Goal: Task Accomplishment & Management: Manage account settings

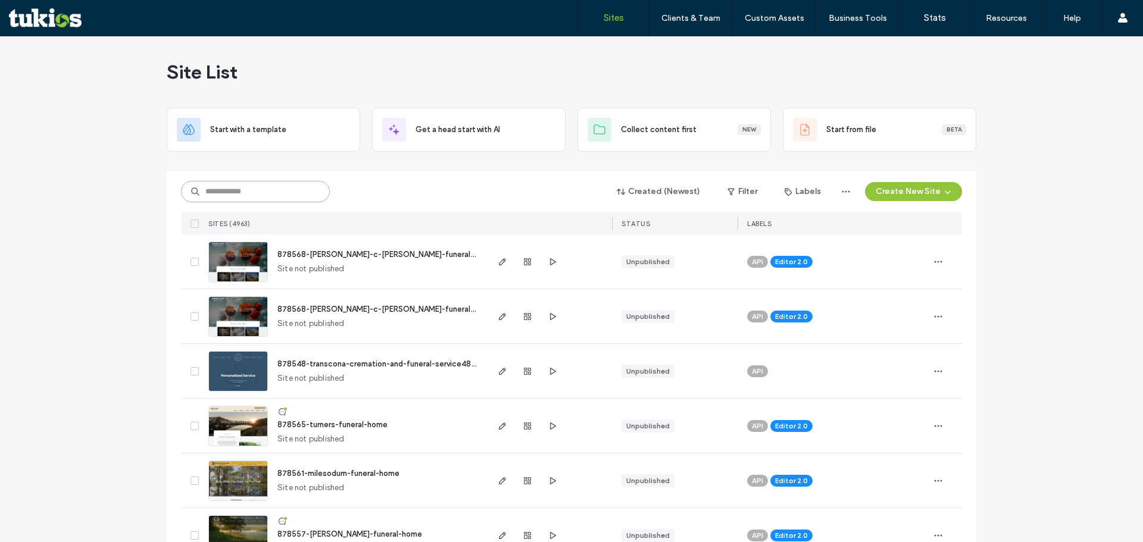
click at [258, 195] on input at bounding box center [255, 191] width 149 height 21
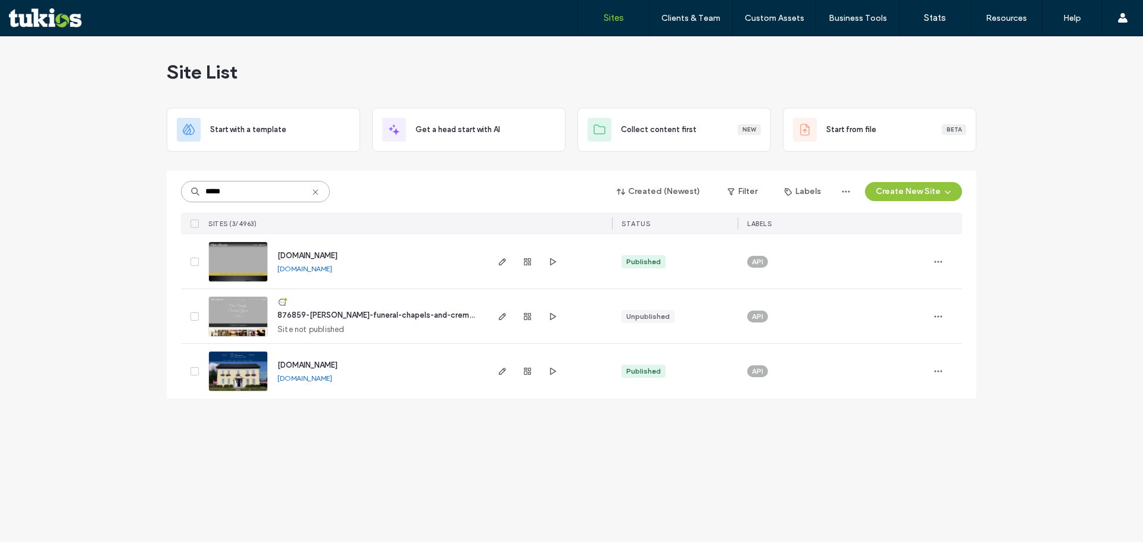
type input "*****"
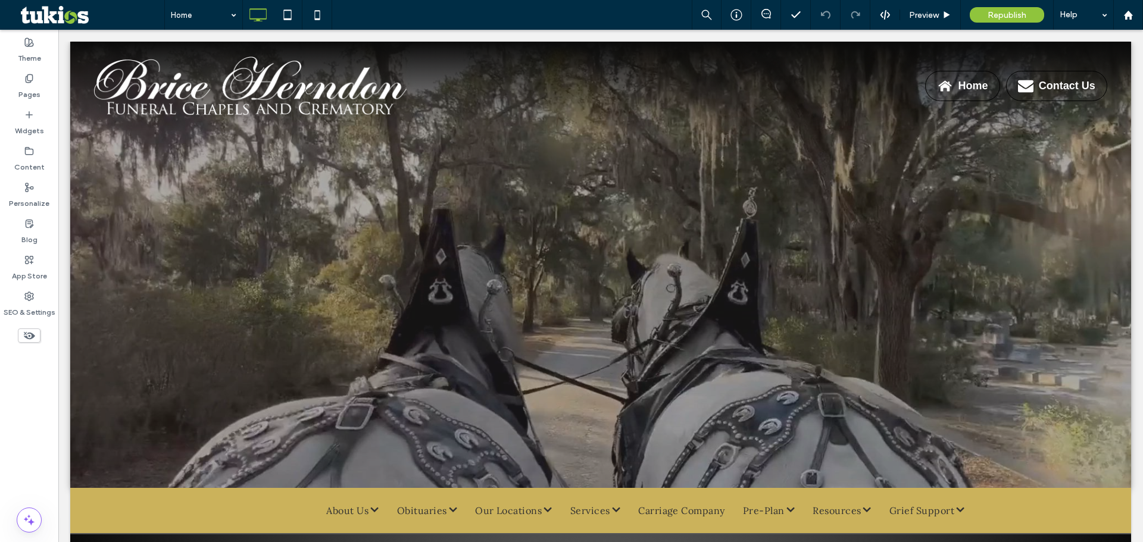
click at [517, 11] on div "Home Preview Republish Help" at bounding box center [653, 15] width 979 height 30
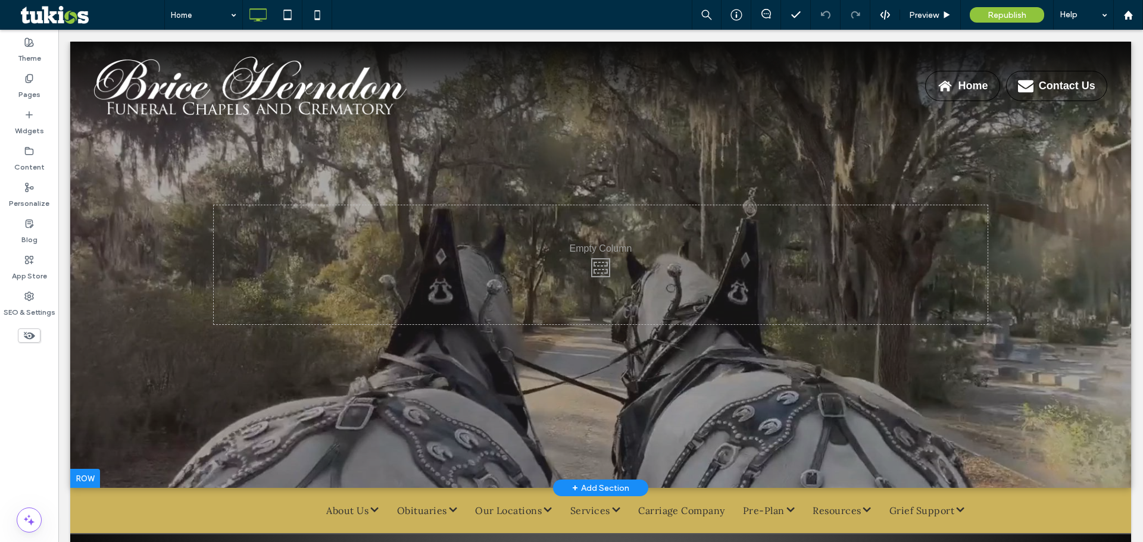
click at [140, 296] on div at bounding box center [600, 265] width 1061 height 446
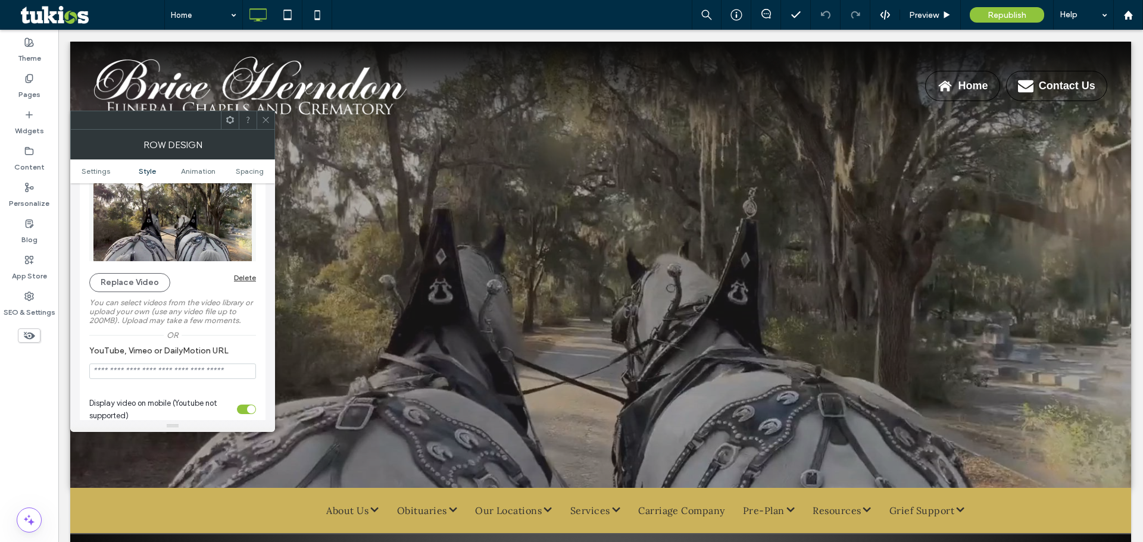
scroll to position [179, 0]
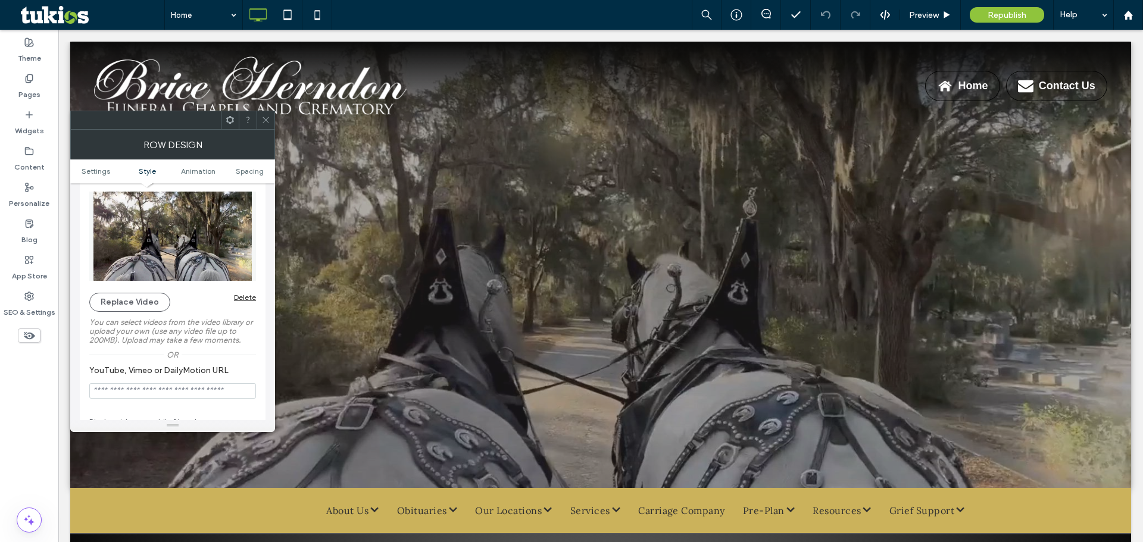
click at [268, 117] on icon at bounding box center [265, 119] width 9 height 9
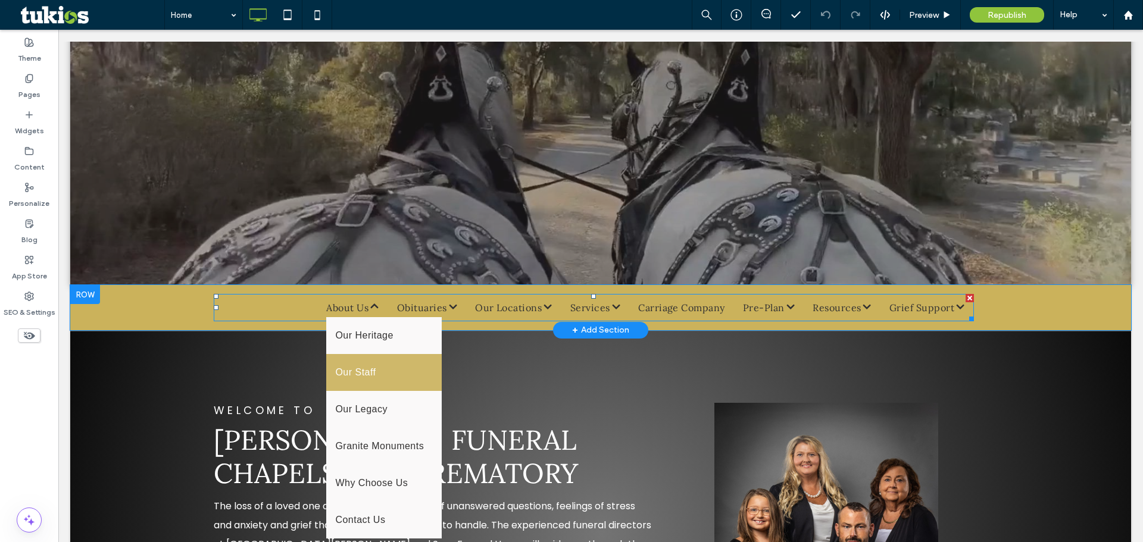
scroll to position [238, 0]
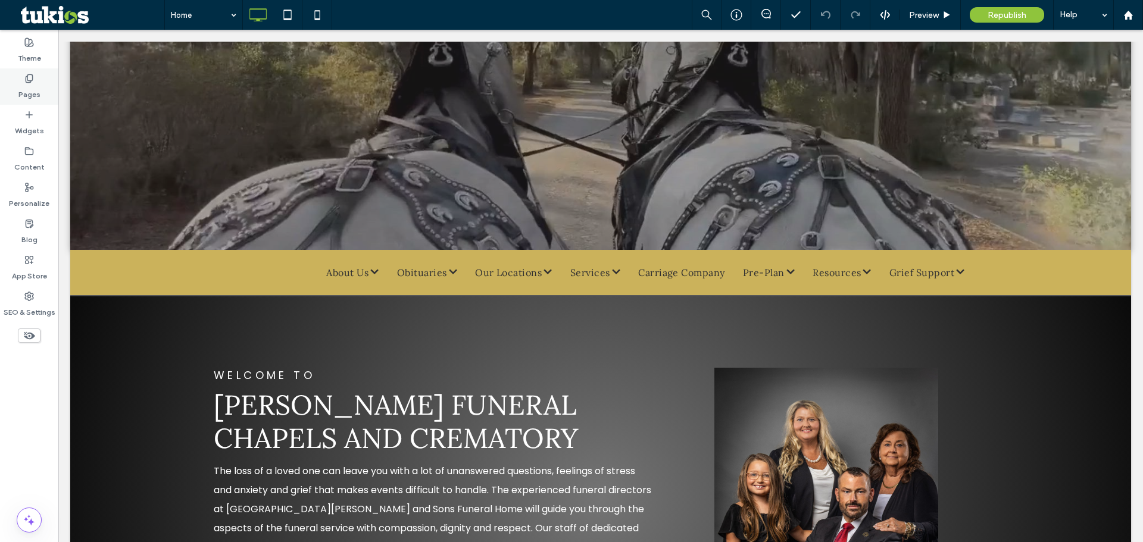
click at [30, 83] on icon at bounding box center [29, 79] width 10 height 10
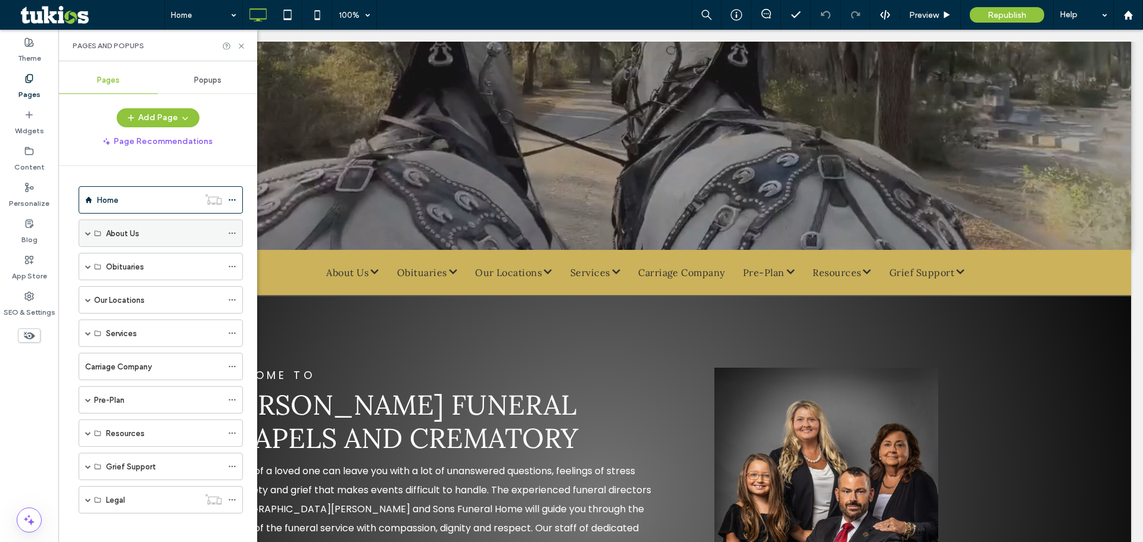
click at [89, 233] on span at bounding box center [88, 233] width 6 height 6
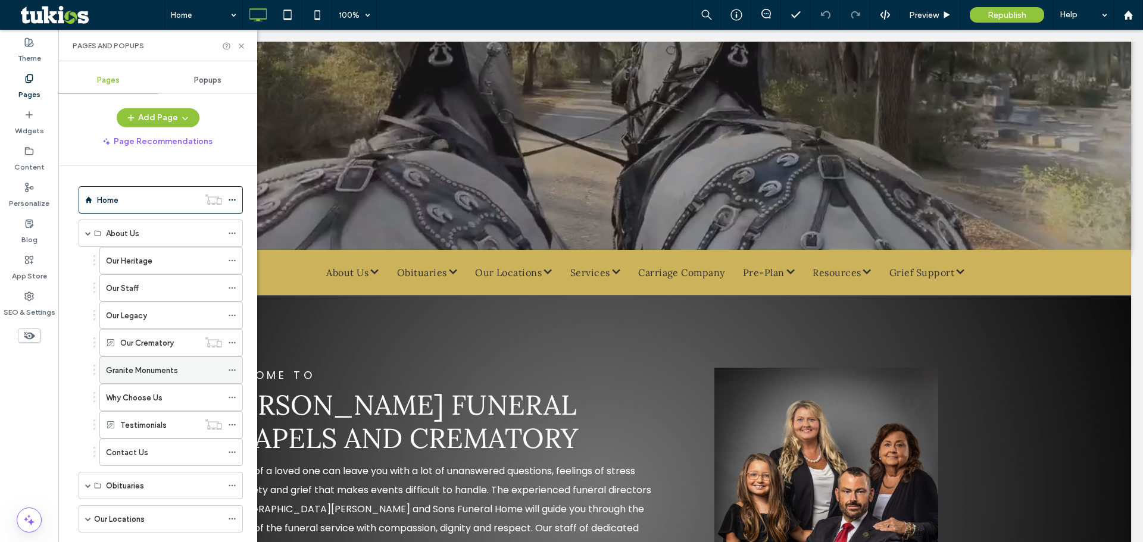
click at [145, 369] on label "Granite Monuments" at bounding box center [142, 370] width 72 height 21
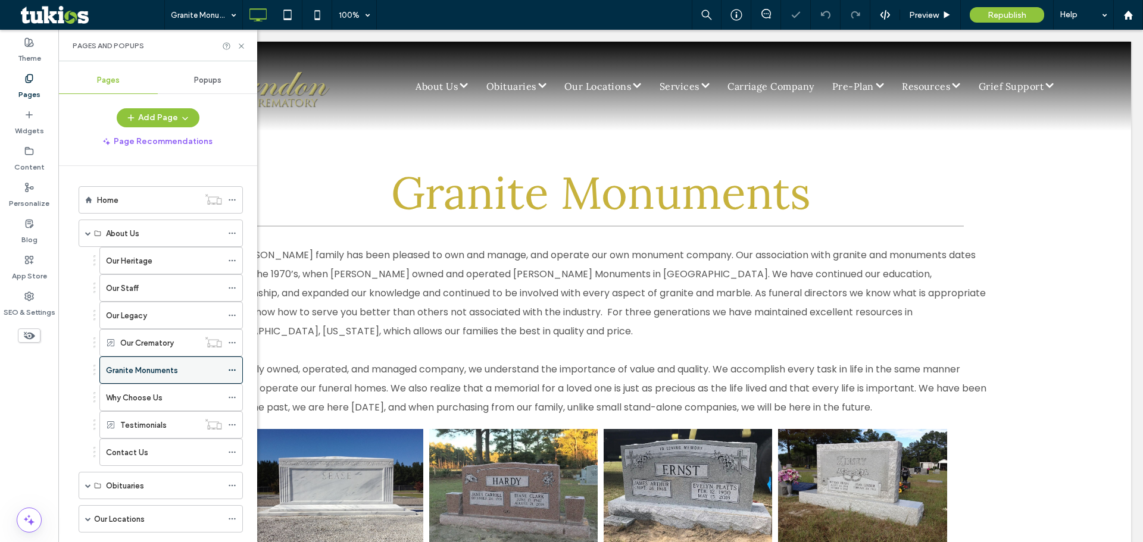
click at [231, 368] on icon at bounding box center [232, 370] width 8 height 8
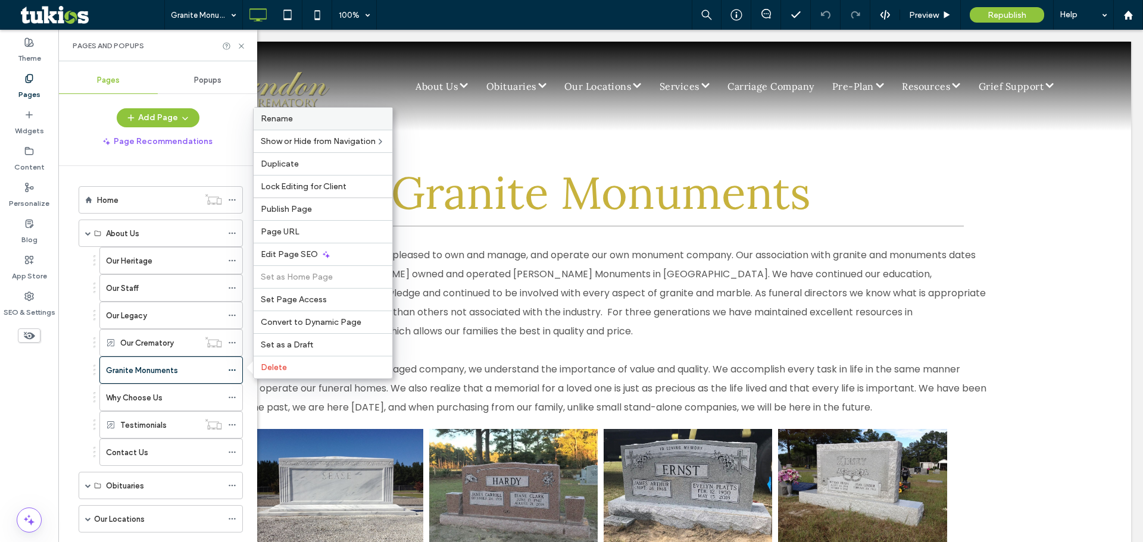
click at [294, 114] on label "Rename" at bounding box center [323, 119] width 124 height 10
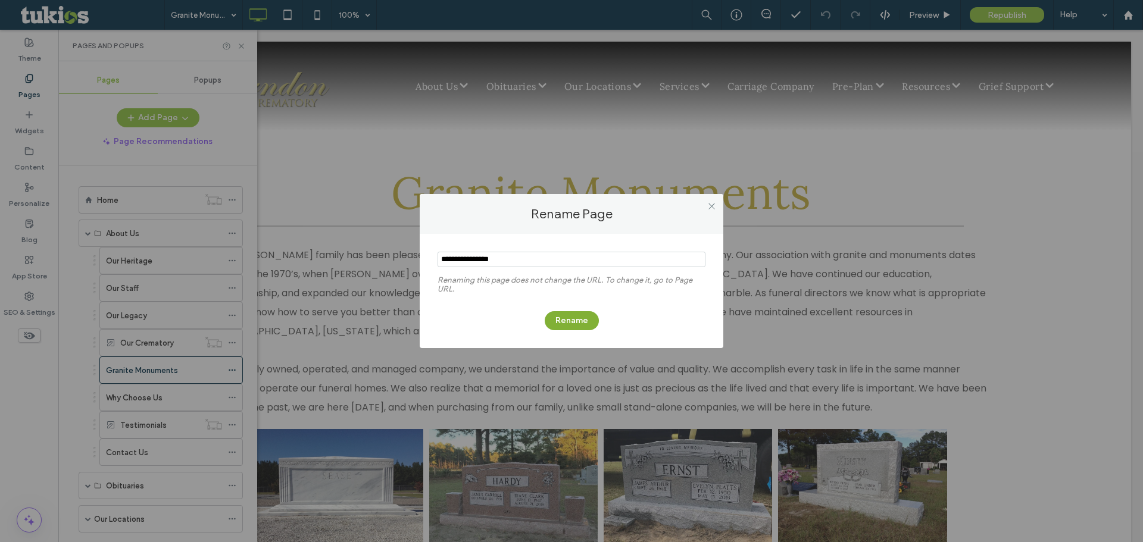
type input "**********"
click at [583, 316] on button "Rename" at bounding box center [572, 320] width 54 height 19
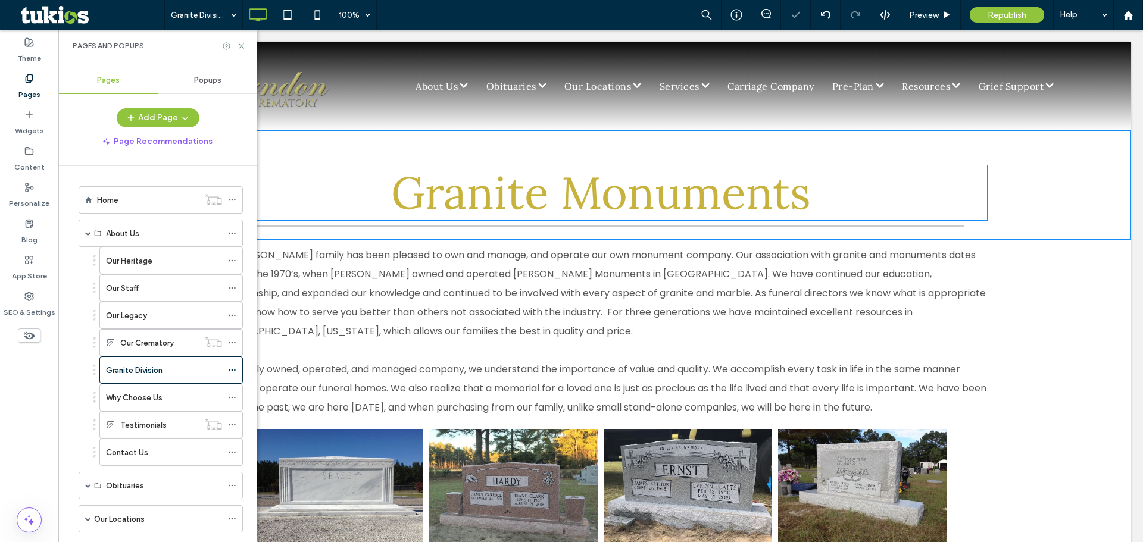
click at [559, 201] on span "Granite Monuments" at bounding box center [601, 192] width 420 height 57
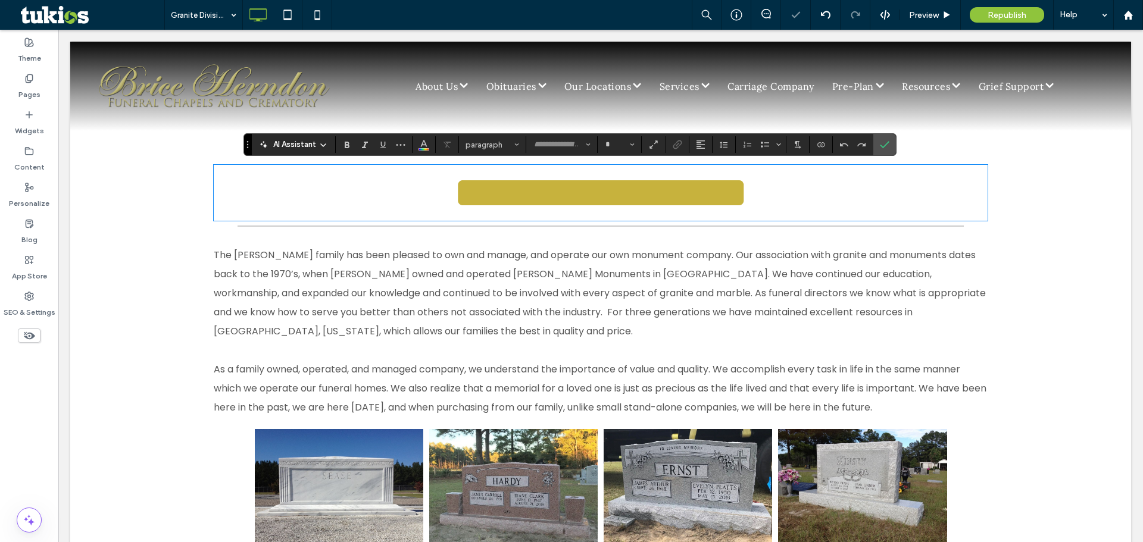
type input "****"
type input "**"
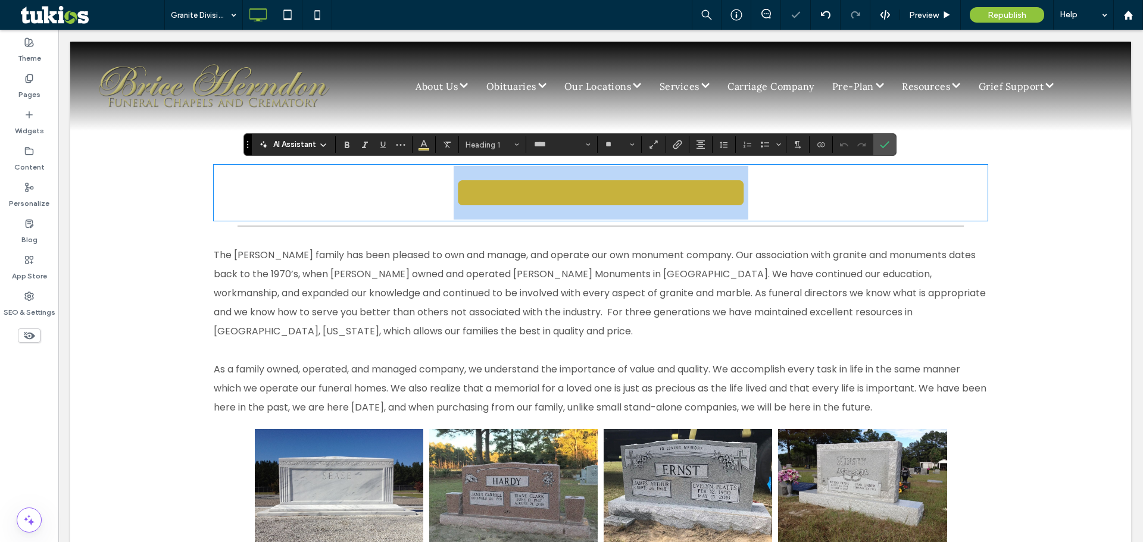
click at [748, 183] on span "**********" at bounding box center [601, 192] width 295 height 45
drag, startPoint x: 807, startPoint y: 194, endPoint x: 575, endPoint y: 199, distance: 232.2
click at [575, 199] on h1 "**********" at bounding box center [601, 193] width 774 height 54
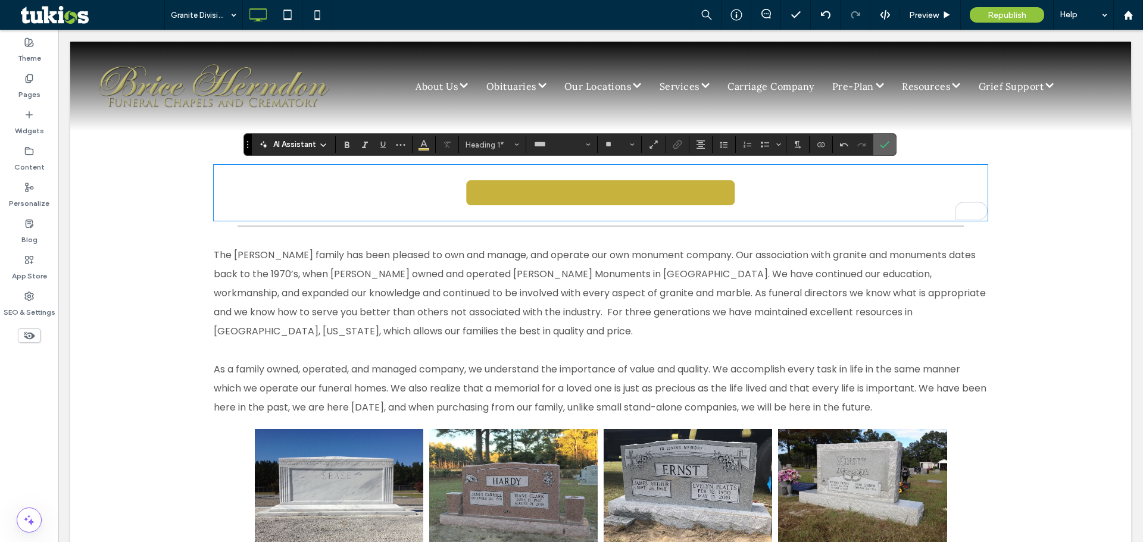
click at [889, 146] on label "Confirm" at bounding box center [885, 144] width 18 height 21
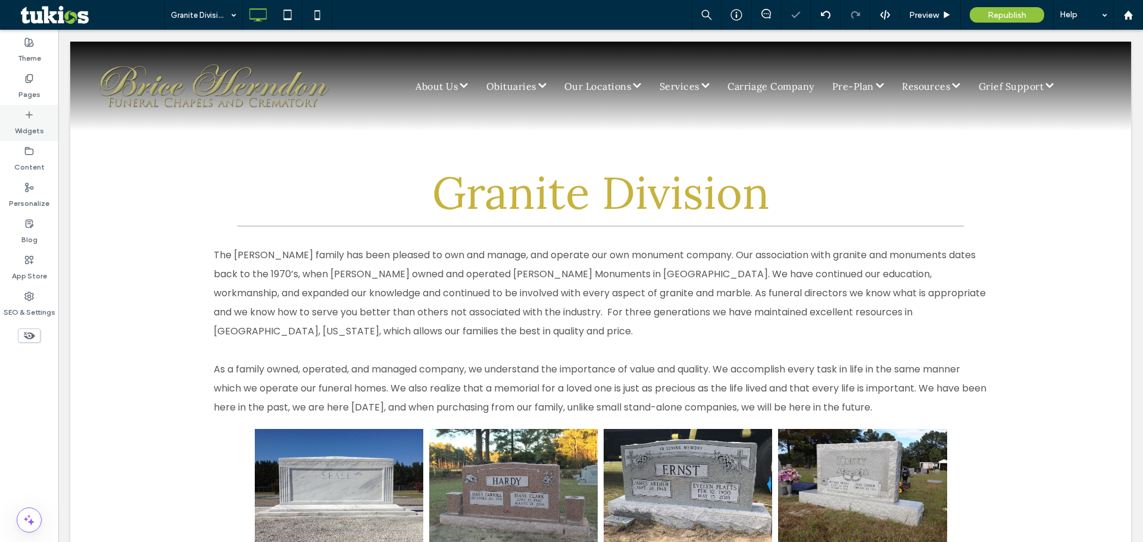
click at [45, 96] on div "Pages" at bounding box center [29, 86] width 58 height 36
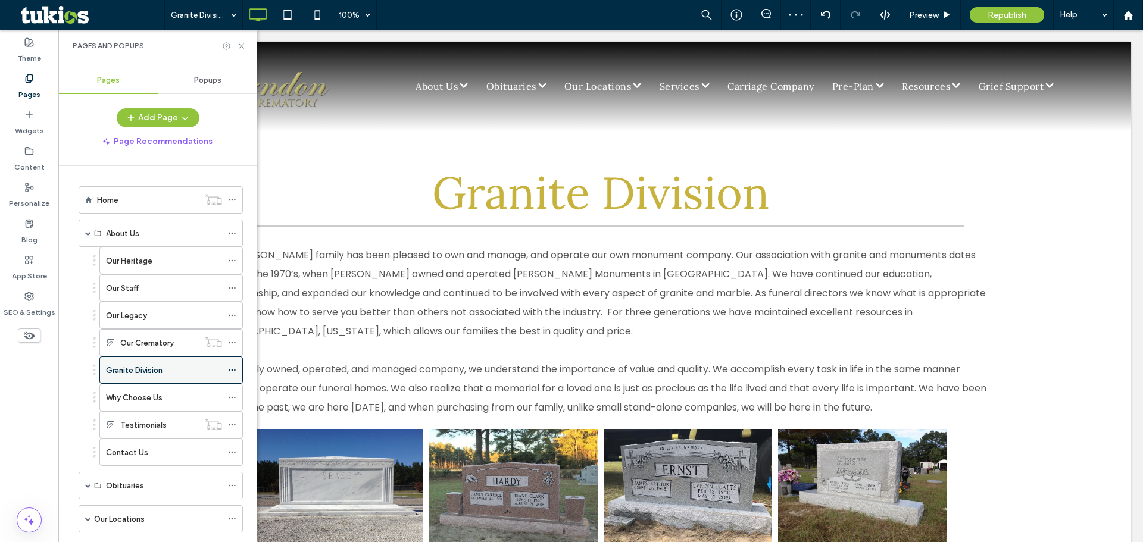
click at [235, 371] on use at bounding box center [232, 371] width 7 height 2
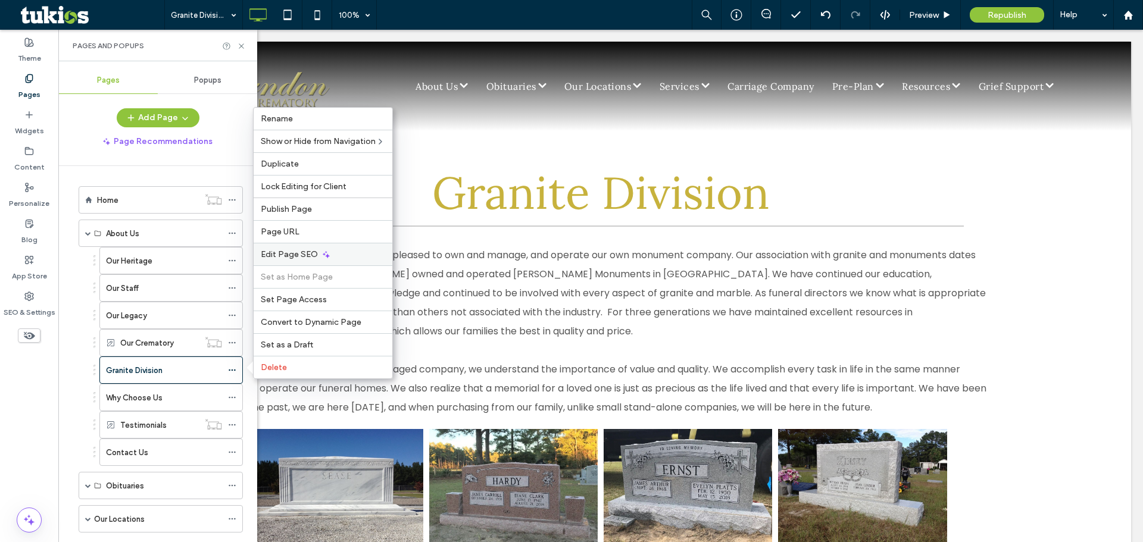
click at [303, 257] on span "Edit Page SEO" at bounding box center [289, 254] width 57 height 10
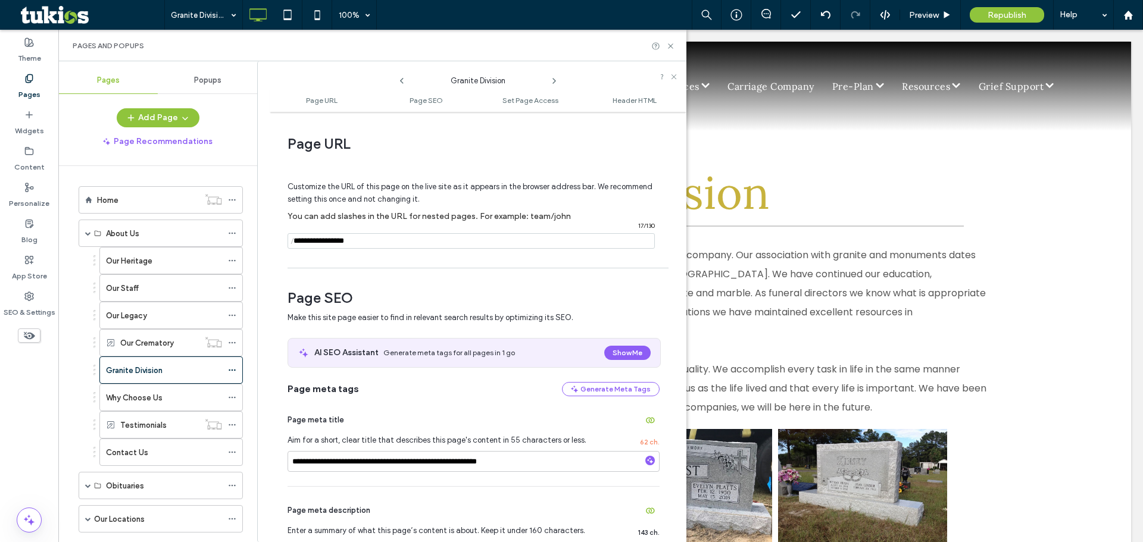
drag, startPoint x: 369, startPoint y: 246, endPoint x: 324, endPoint y: 246, distance: 44.6
click at [324, 246] on input "notEmpty" at bounding box center [471, 240] width 367 height 15
type input "**********"
click at [354, 256] on div "Customize the URL of this page on the live site as it appears in the browser ad…" at bounding box center [474, 210] width 372 height 104
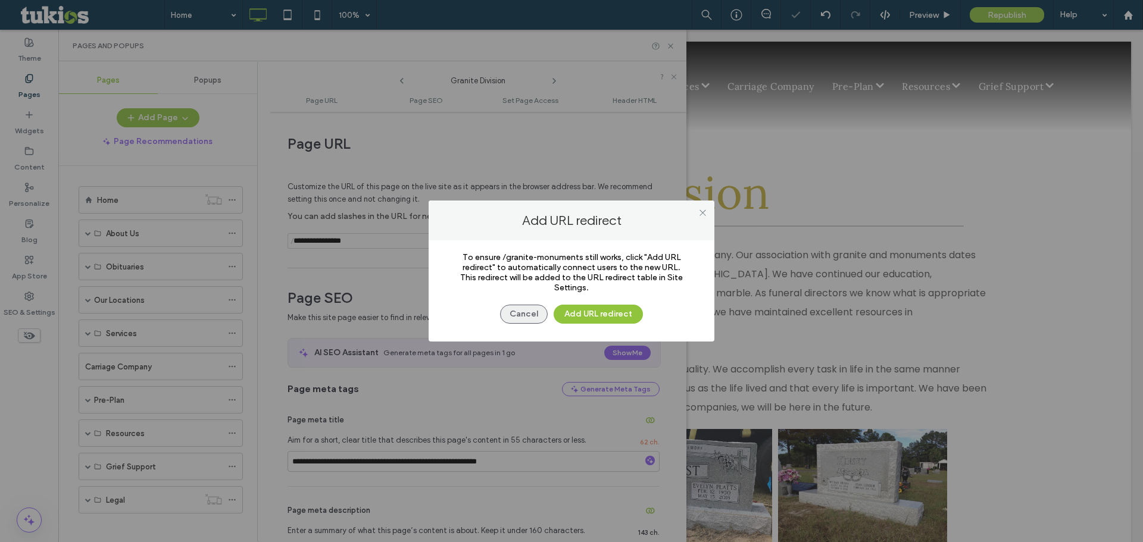
click at [524, 319] on button "Cancel" at bounding box center [524, 314] width 48 height 19
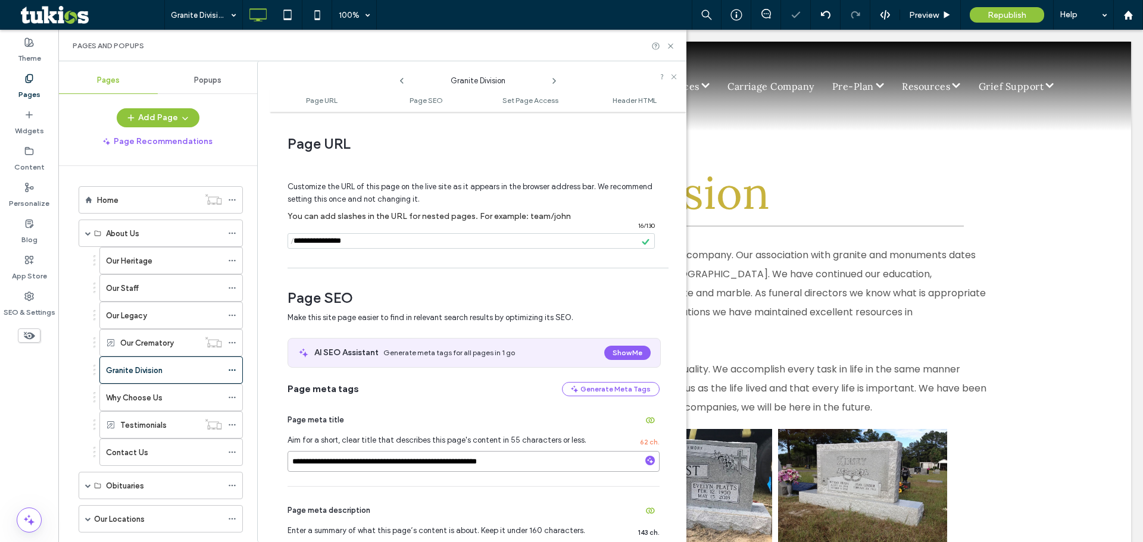
click at [360, 465] on input "**********" at bounding box center [474, 461] width 372 height 21
drag, startPoint x: 364, startPoint y: 463, endPoint x: 320, endPoint y: 463, distance: 43.5
click at [320, 463] on input "**********" at bounding box center [474, 461] width 372 height 21
type input "**********"
click at [378, 501] on div "**********" at bounding box center [474, 551] width 372 height 129
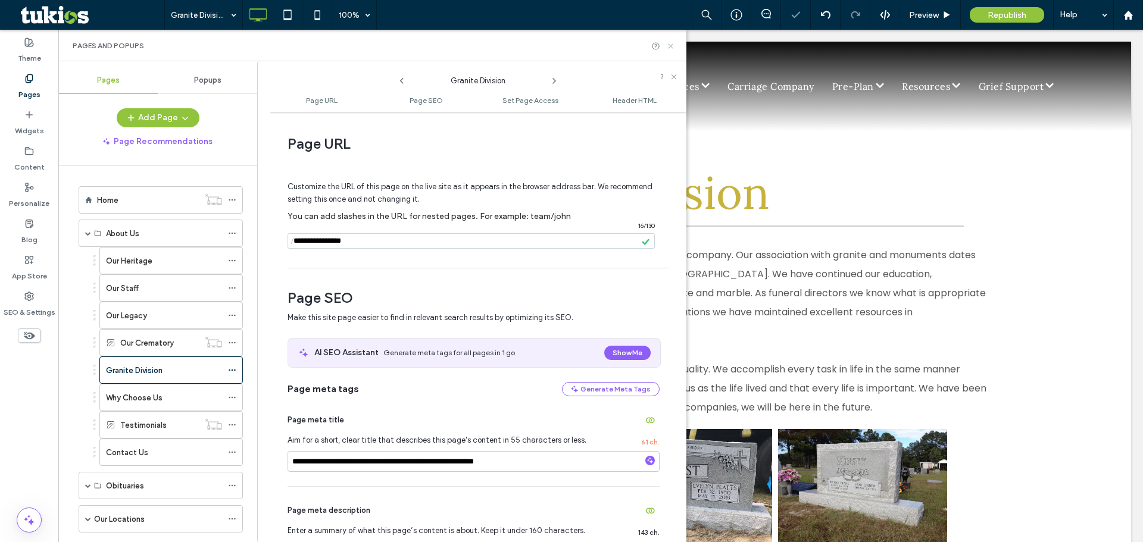
drag, startPoint x: 672, startPoint y: 45, endPoint x: 612, endPoint y: 15, distance: 66.6
click at [672, 45] on use at bounding box center [670, 45] width 5 height 5
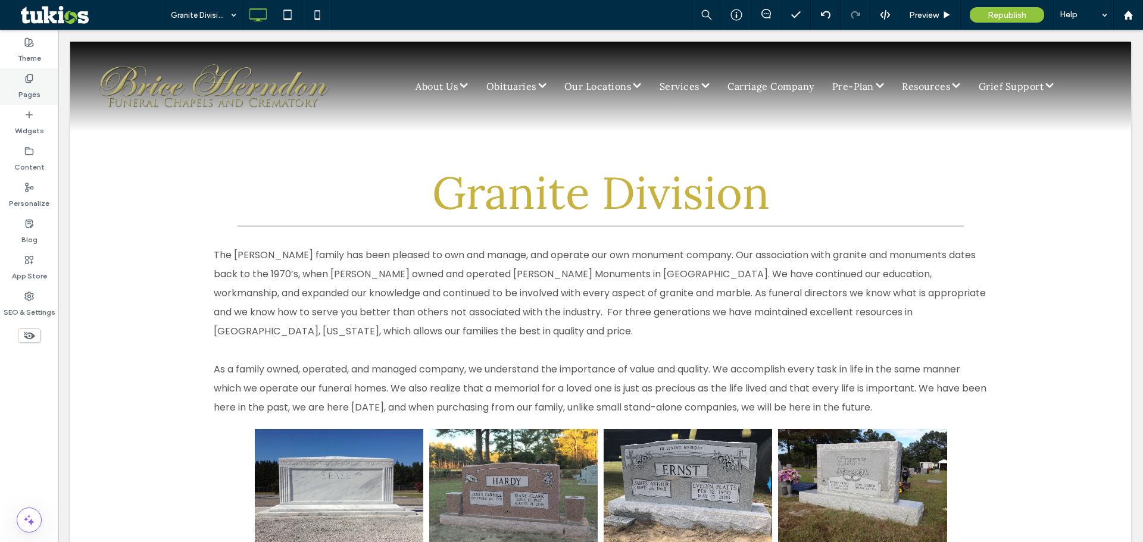
click at [48, 95] on div "Pages" at bounding box center [29, 86] width 58 height 36
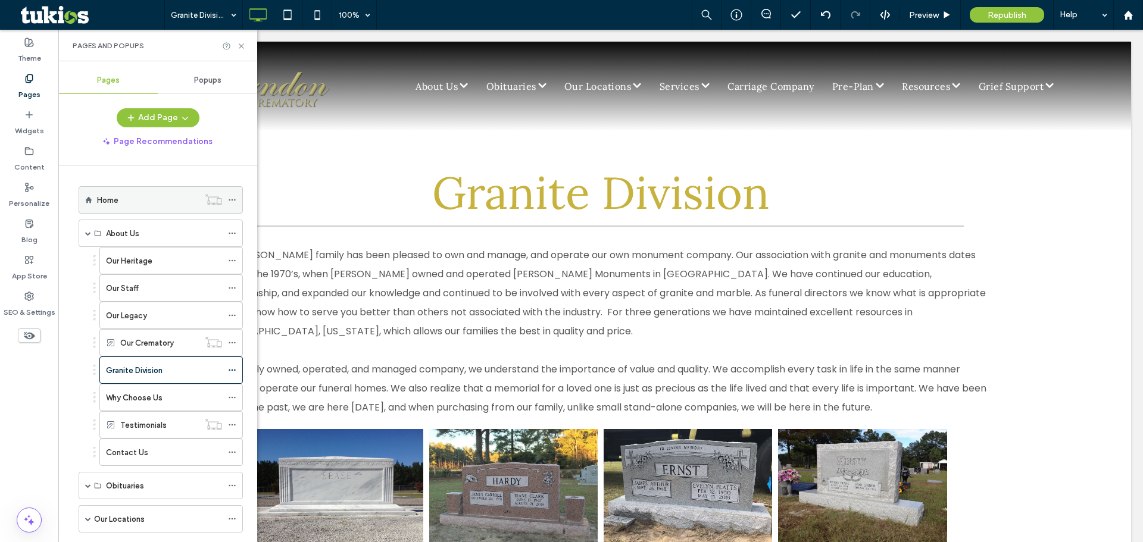
click at [133, 196] on div "Home" at bounding box center [148, 200] width 102 height 13
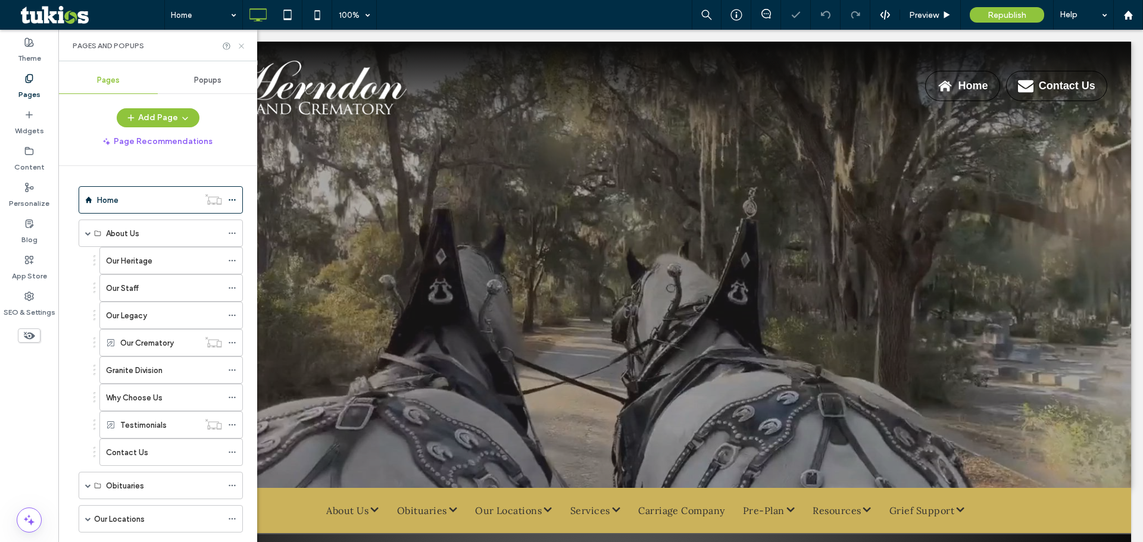
click at [243, 45] on icon at bounding box center [241, 46] width 9 height 9
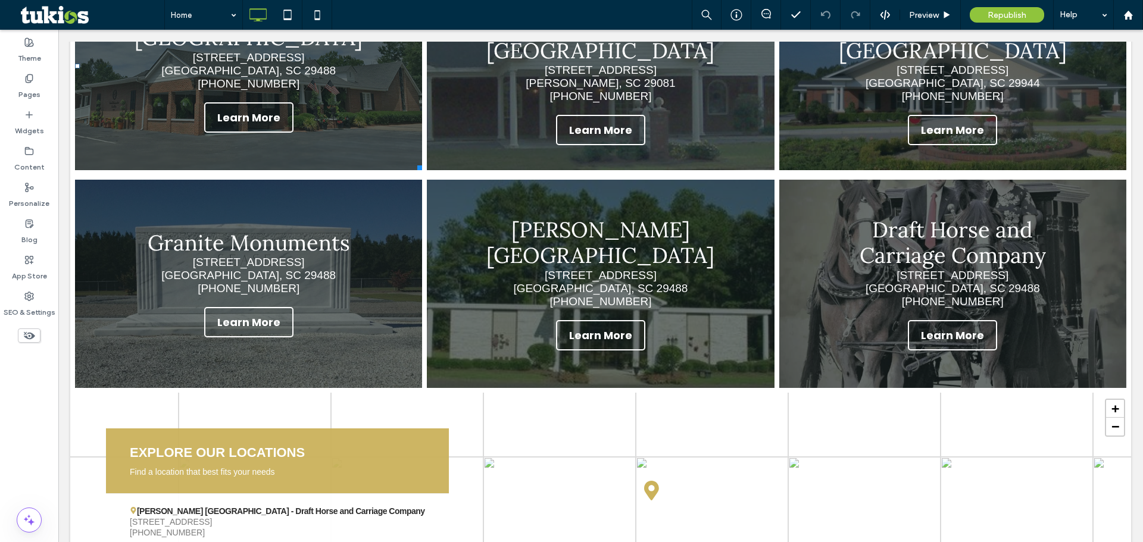
scroll to position [1786, 0]
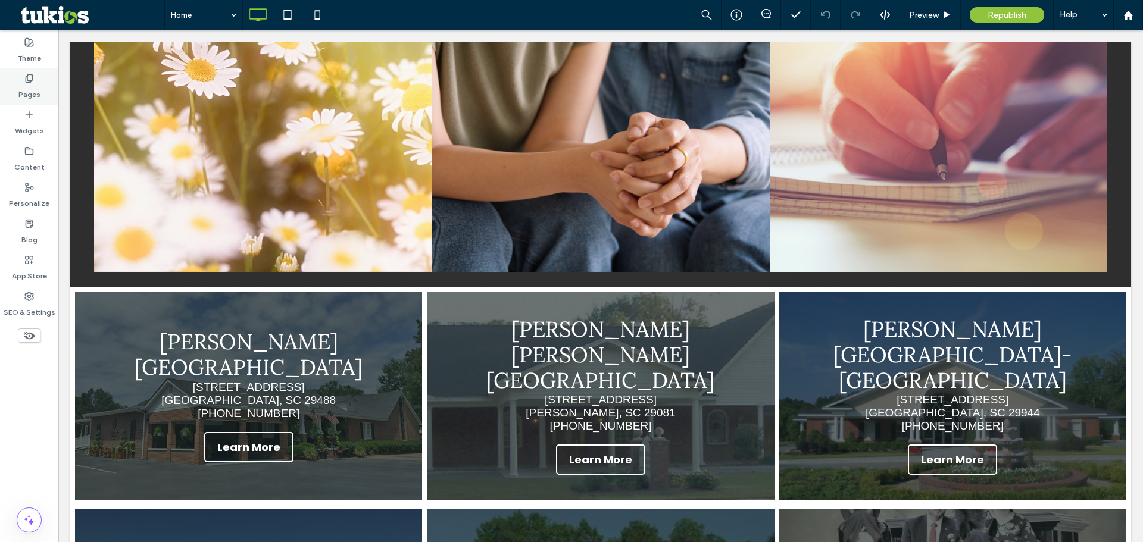
click at [39, 96] on label "Pages" at bounding box center [29, 91] width 22 height 17
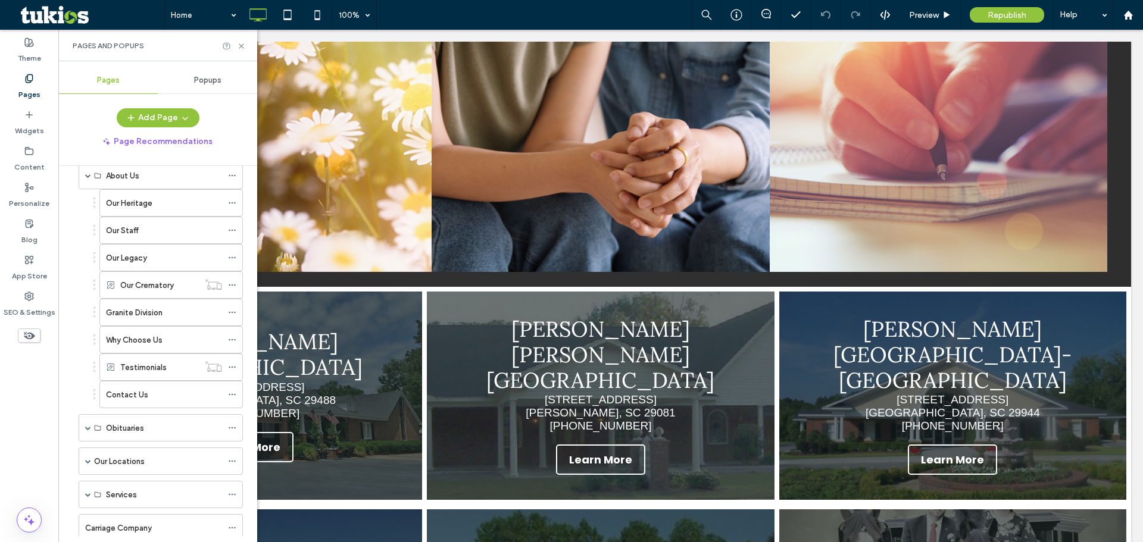
scroll to position [179, 0]
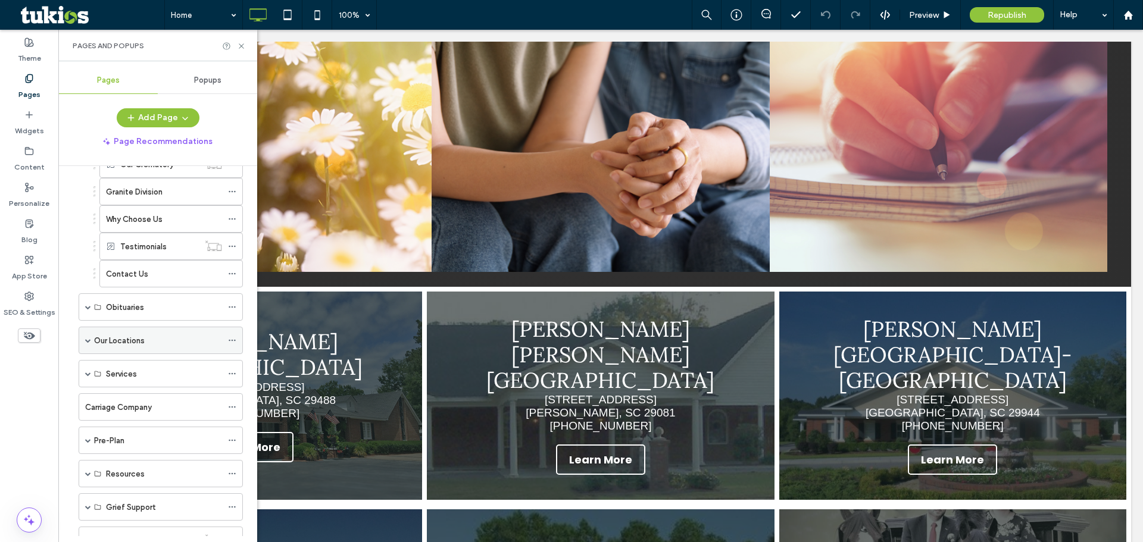
click at [89, 339] on span at bounding box center [88, 341] width 6 height 6
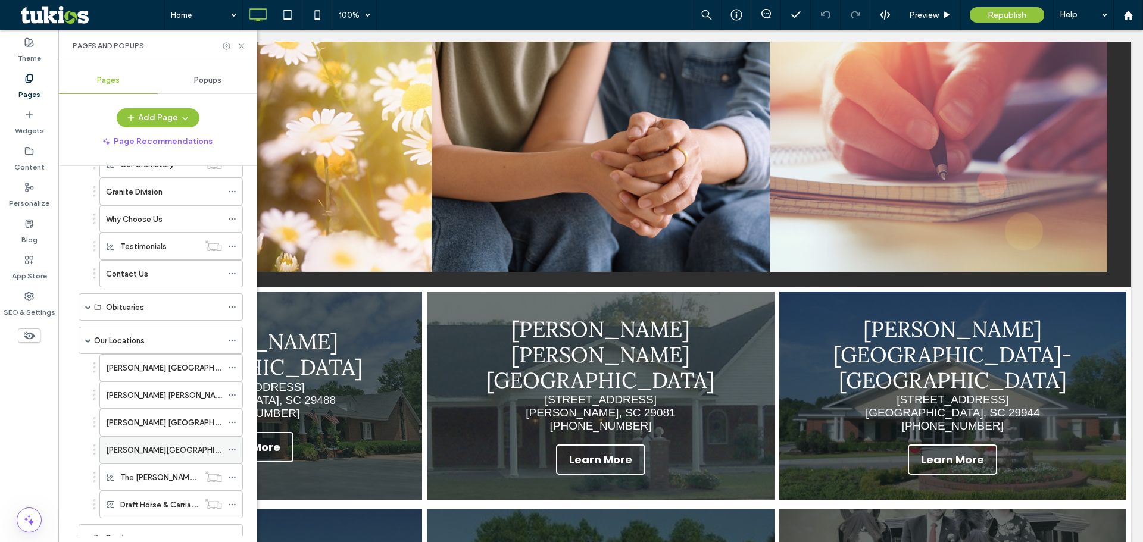
click at [157, 452] on label "Brice Herndon Cemetery" at bounding box center [176, 450] width 140 height 21
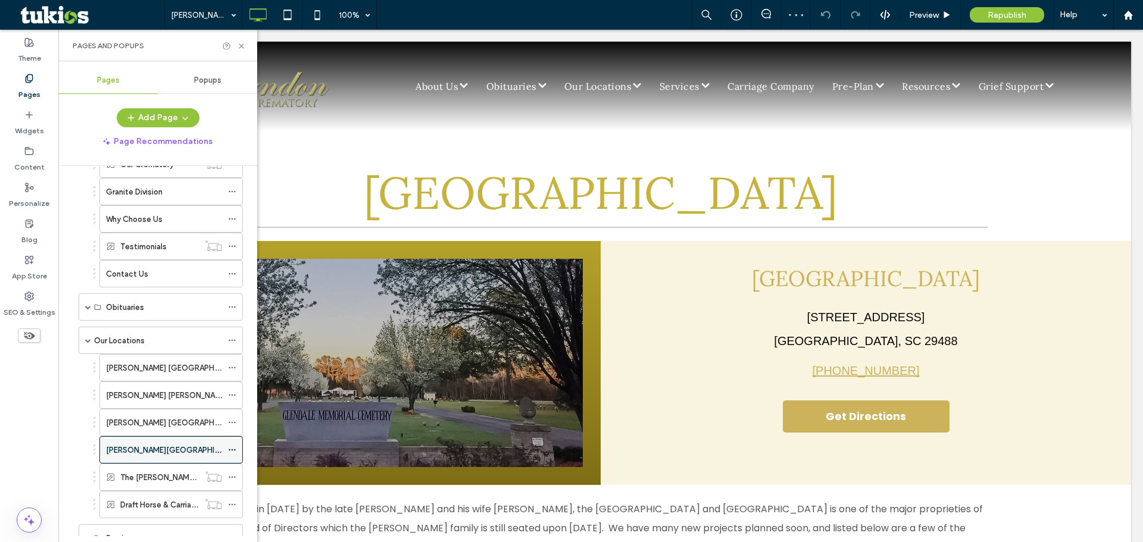
click at [232, 451] on use at bounding box center [232, 450] width 7 height 2
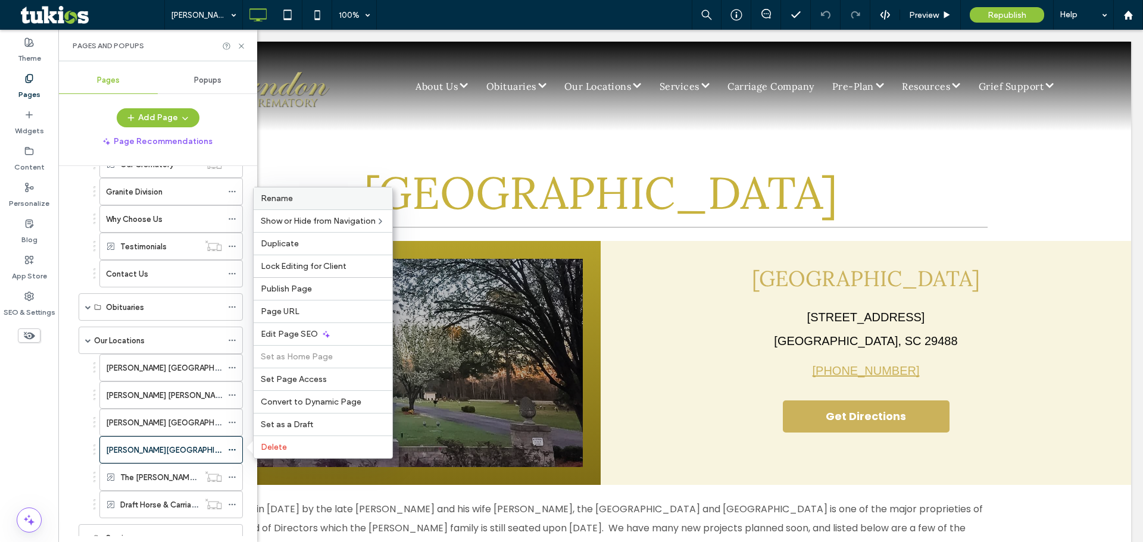
click at [312, 205] on div "Rename" at bounding box center [323, 199] width 139 height 22
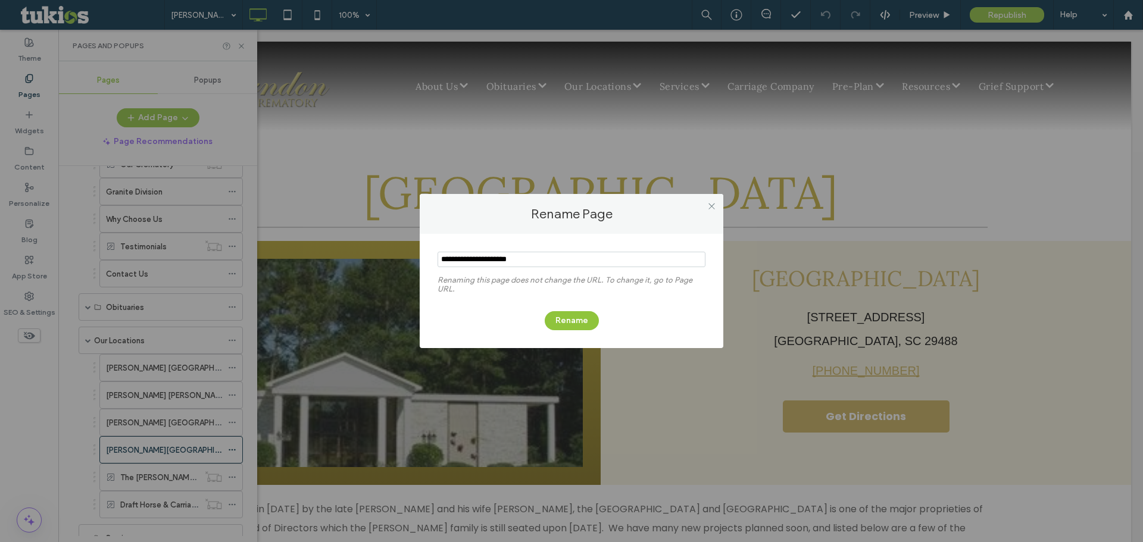
drag, startPoint x: 492, startPoint y: 261, endPoint x: 426, endPoint y: 257, distance: 65.6
click at [426, 257] on div "Renaming this page does not change the URL. To change it, go to Page URL. Rename" at bounding box center [572, 291] width 304 height 114
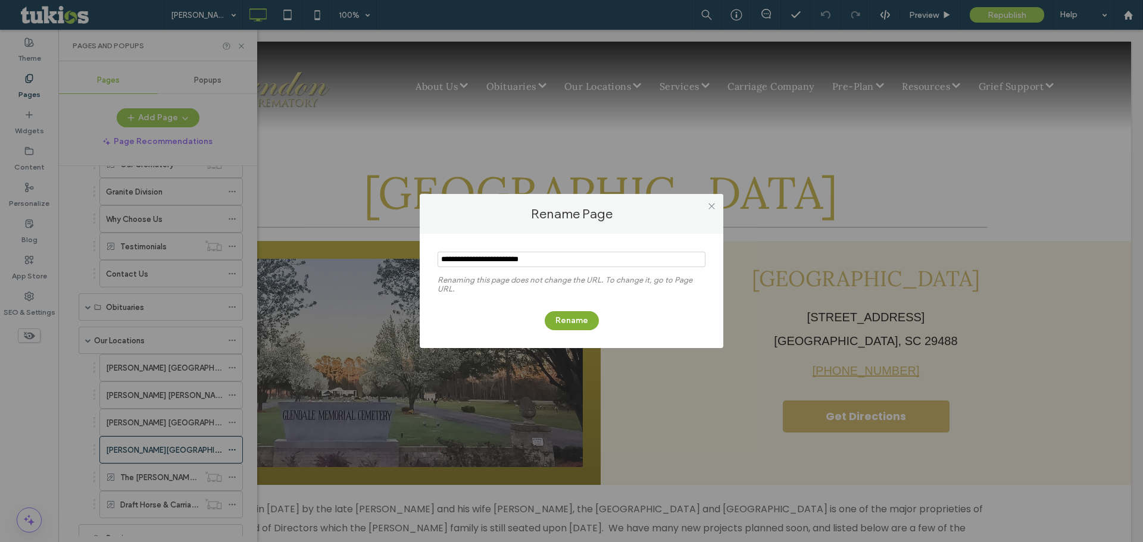
type input "**********"
click at [571, 324] on button "Rename" at bounding box center [572, 320] width 54 height 19
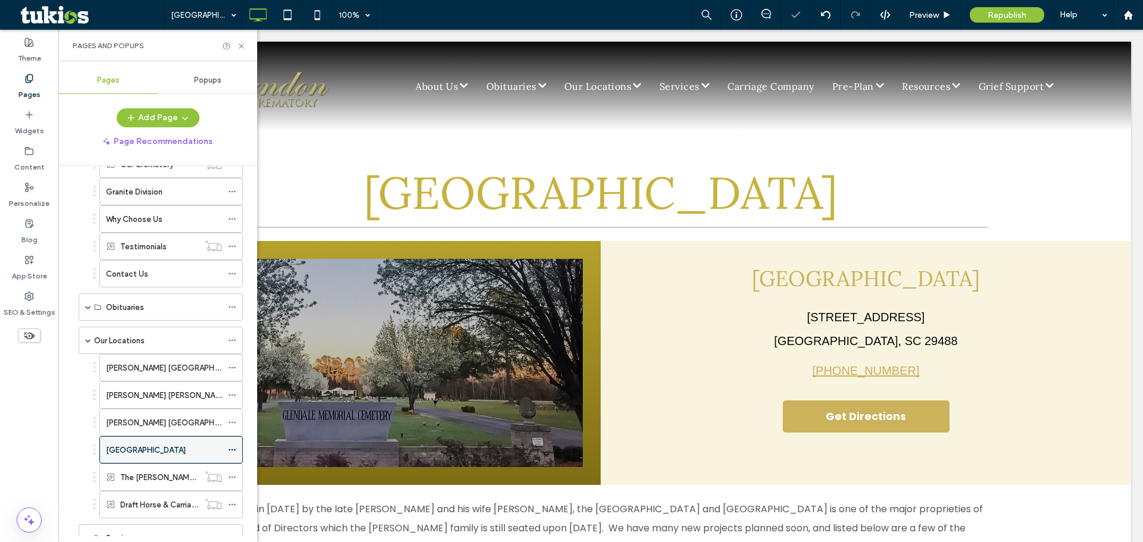
click at [236, 449] on div at bounding box center [235, 450] width 14 height 18
click at [231, 448] on icon at bounding box center [232, 450] width 8 height 8
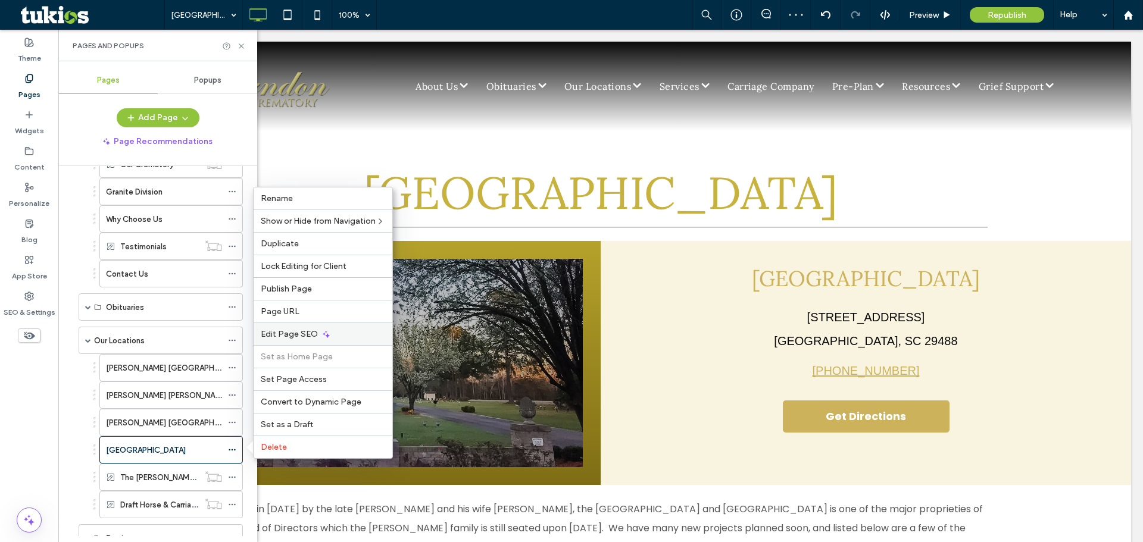
click at [296, 335] on span "Edit Page SEO" at bounding box center [289, 334] width 57 height 10
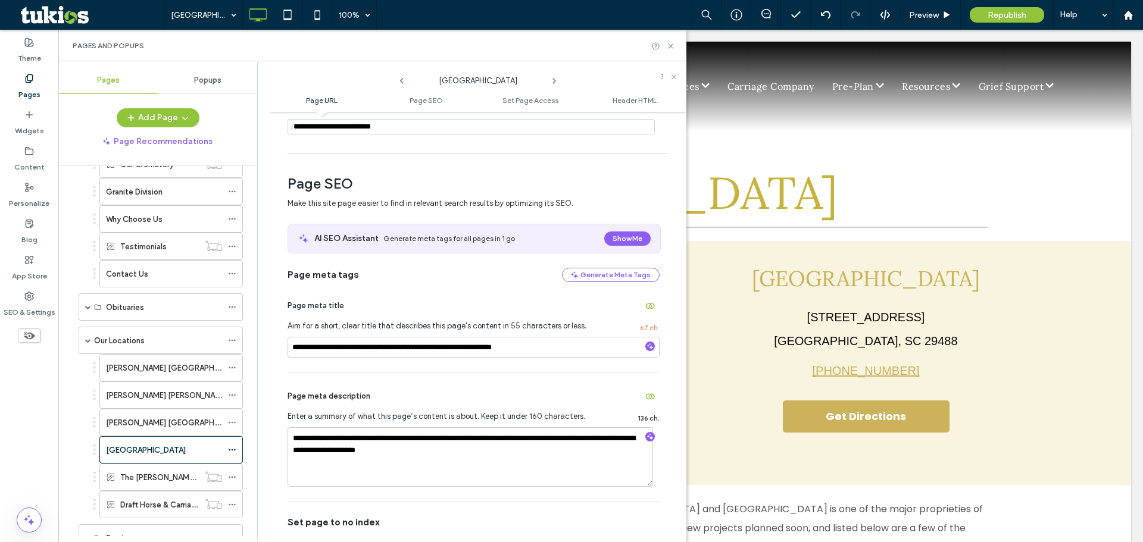
scroll to position [119, 0]
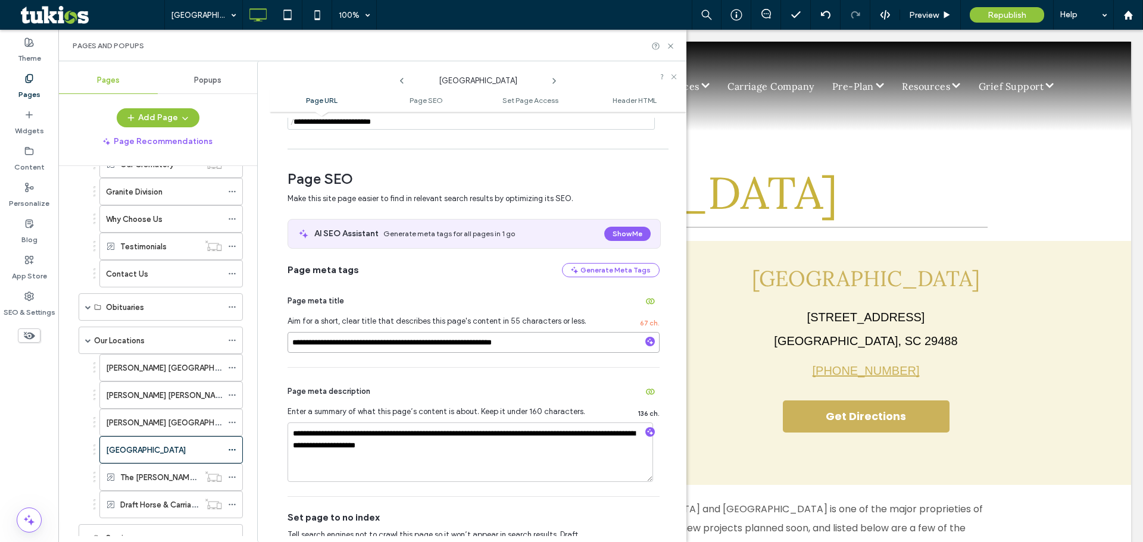
drag, startPoint x: 342, startPoint y: 339, endPoint x: 287, endPoint y: 339, distance: 55.4
click at [287, 339] on div "**********" at bounding box center [478, 327] width 417 height 419
type input "**********"
click at [434, 375] on div "**********" at bounding box center [474, 432] width 372 height 129
click at [670, 46] on use at bounding box center [670, 45] width 5 height 5
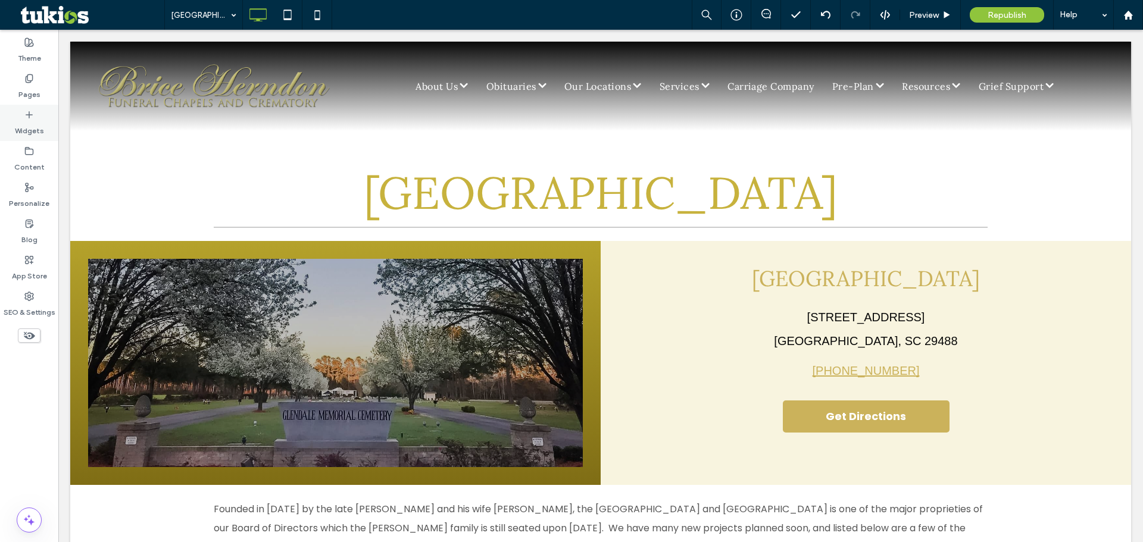
drag, startPoint x: 21, startPoint y: 84, endPoint x: 40, endPoint y: 118, distance: 39.4
click at [21, 84] on label "Pages" at bounding box center [29, 91] width 22 height 17
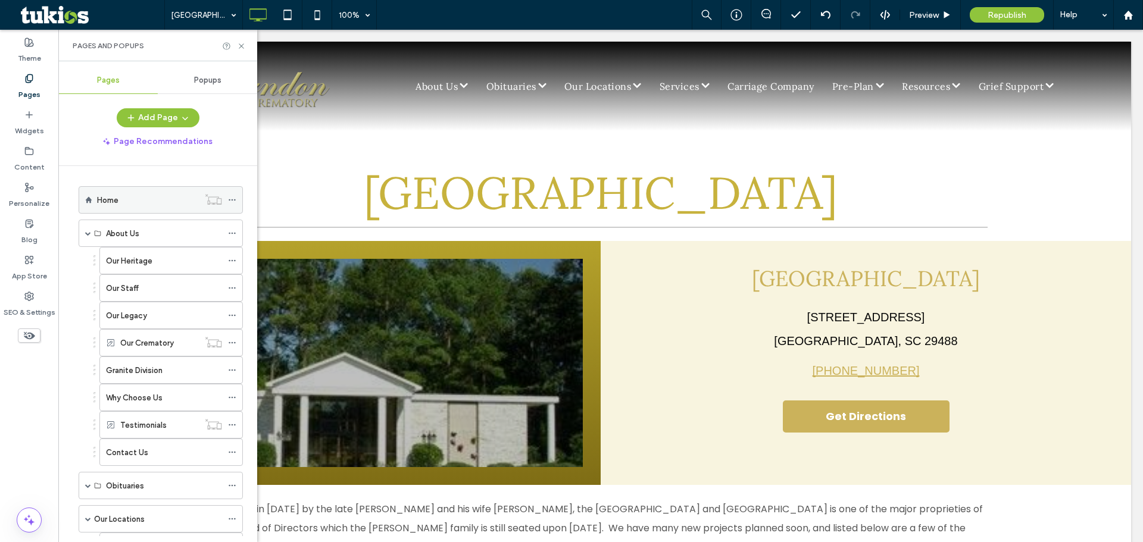
click at [117, 192] on div "Home" at bounding box center [148, 200] width 102 height 26
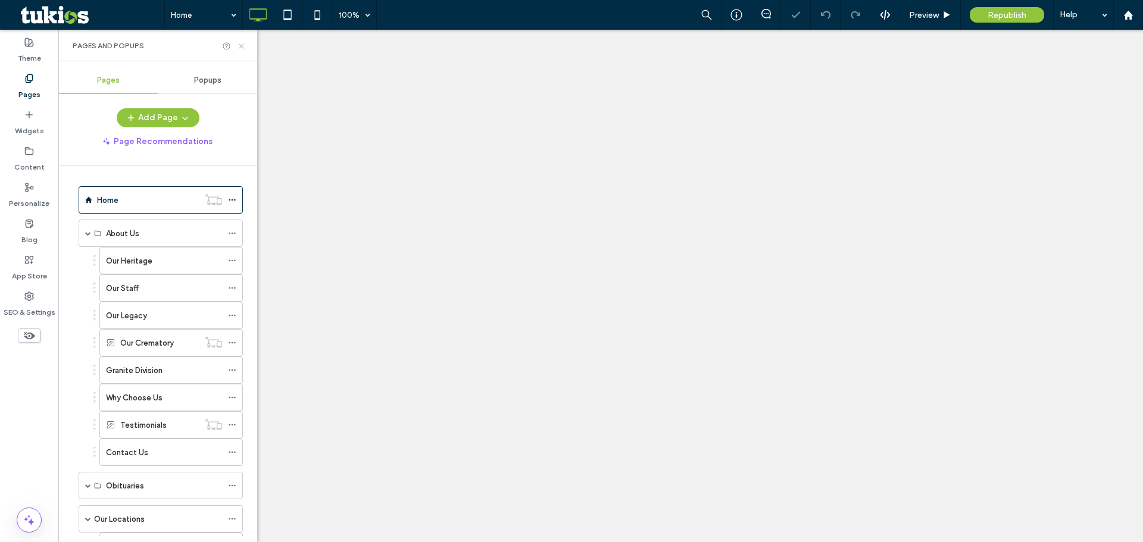
click at [244, 46] on icon at bounding box center [241, 46] width 9 height 9
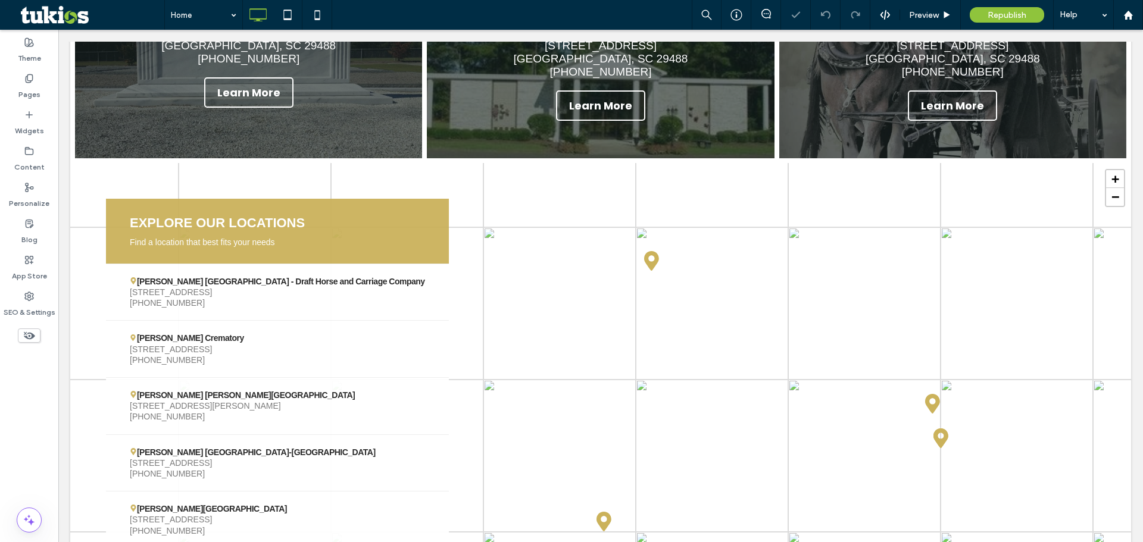
scroll to position [2993, 0]
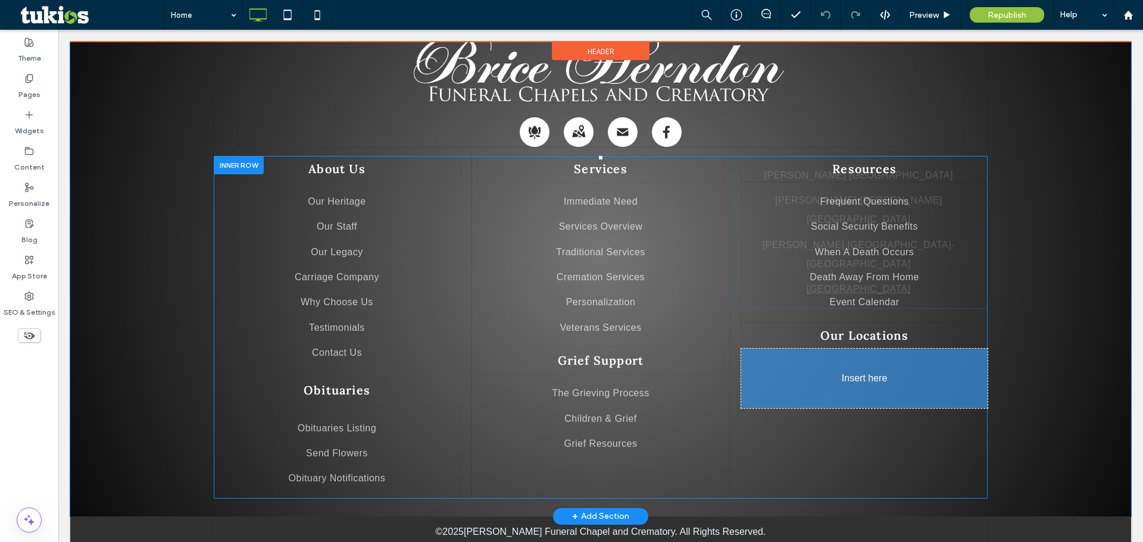
drag, startPoint x: 878, startPoint y: 413, endPoint x: 929, endPoint y: 443, distance: 60.0
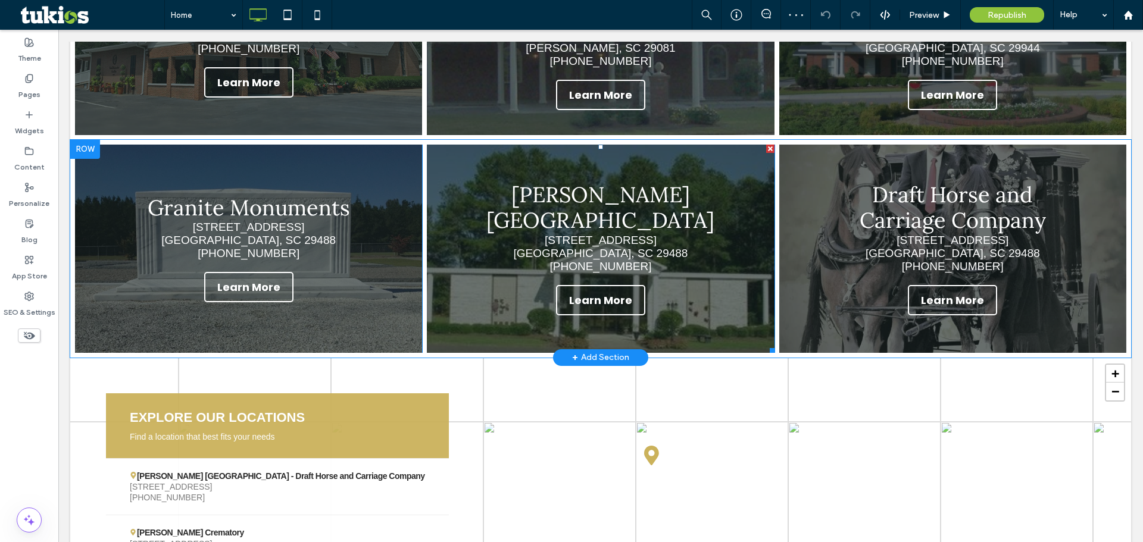
scroll to position [2160, 0]
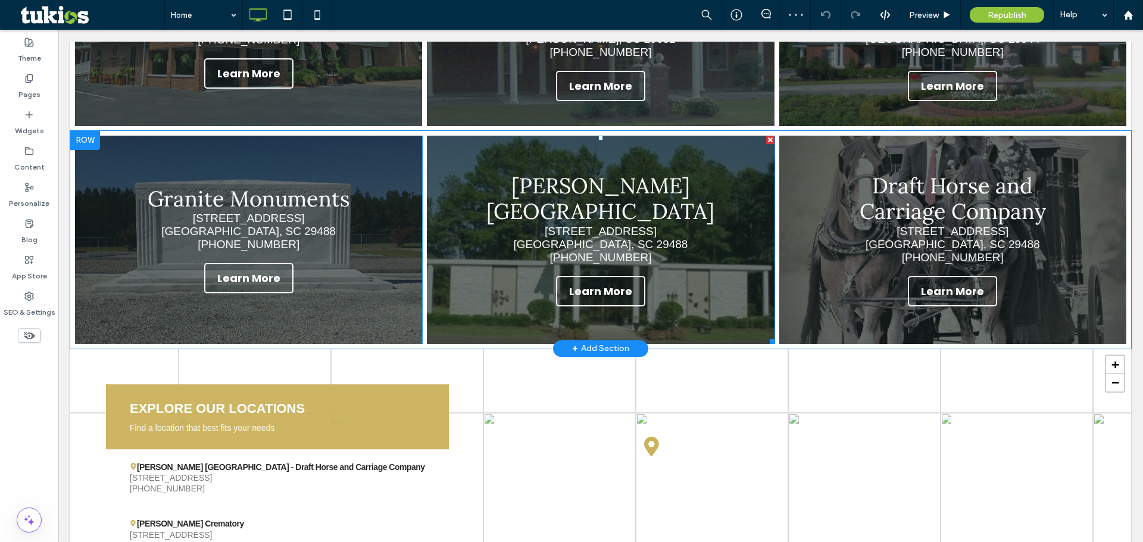
click at [583, 174] on div "Brice Herndon Cemetery 2210 Mount Carmel Road Walterboro, SC 29488 (843) 538-54…" at bounding box center [600, 239] width 243 height 133
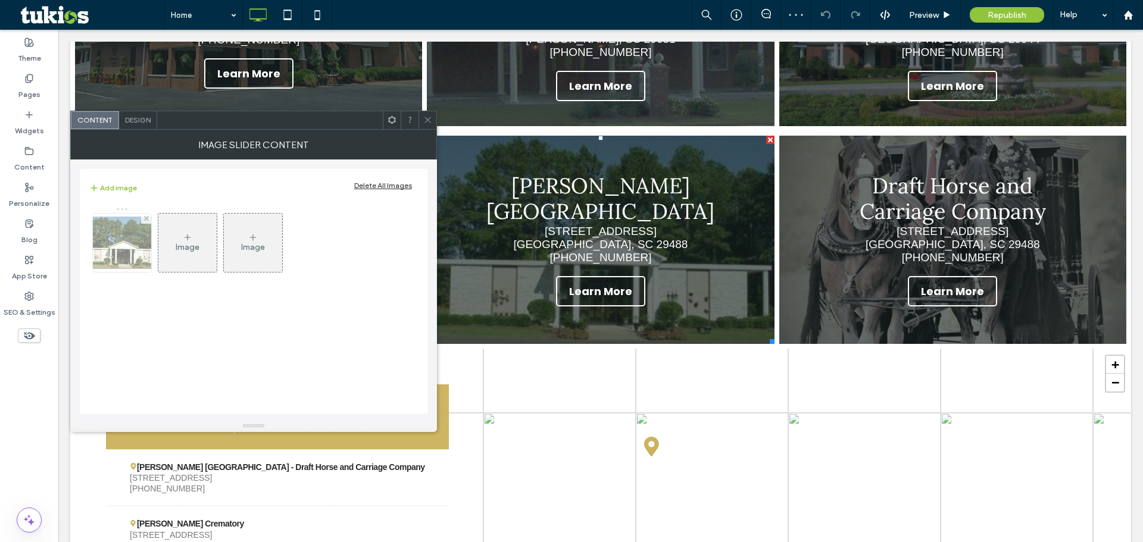
click at [133, 238] on img at bounding box center [121, 243] width 95 height 52
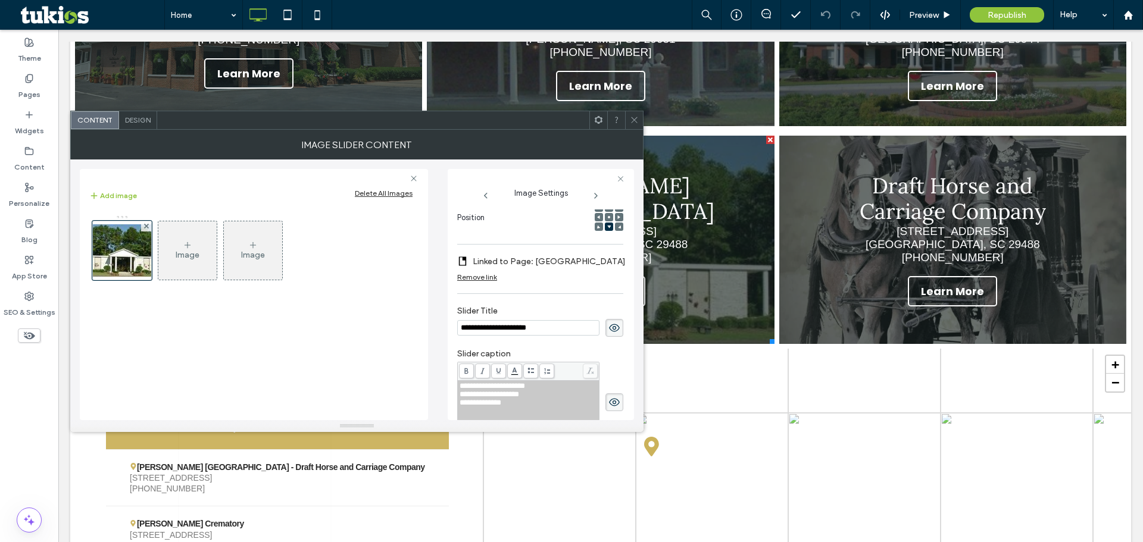
scroll to position [0, 0]
drag, startPoint x: 504, startPoint y: 329, endPoint x: 448, endPoint y: 329, distance: 56.0
click at [448, 329] on div "**********" at bounding box center [541, 294] width 186 height 251
type input "**********"
click at [613, 356] on label "Slider caption" at bounding box center [540, 355] width 166 height 13
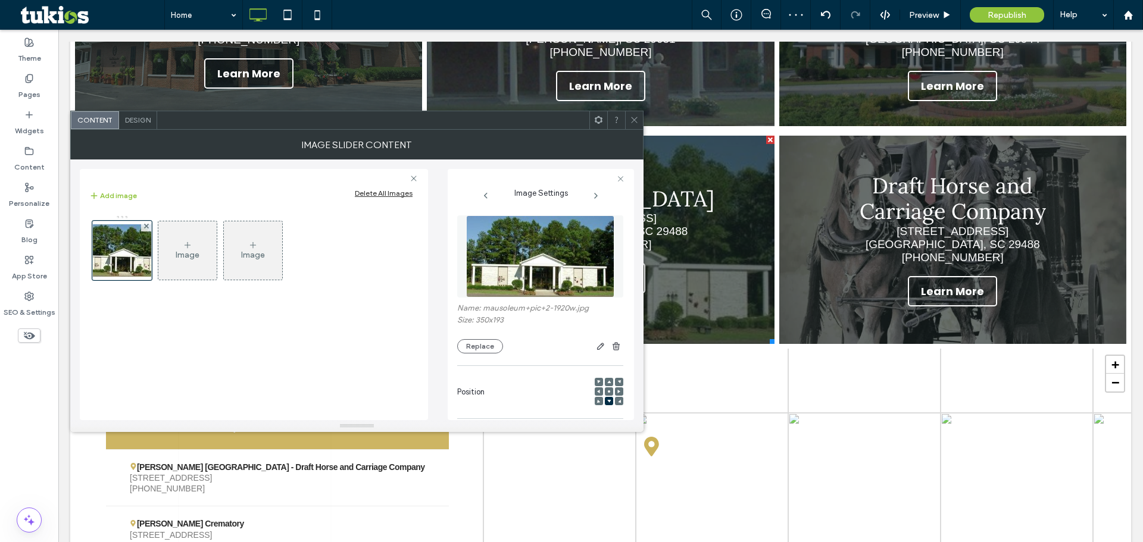
click at [633, 122] on icon at bounding box center [634, 119] width 9 height 9
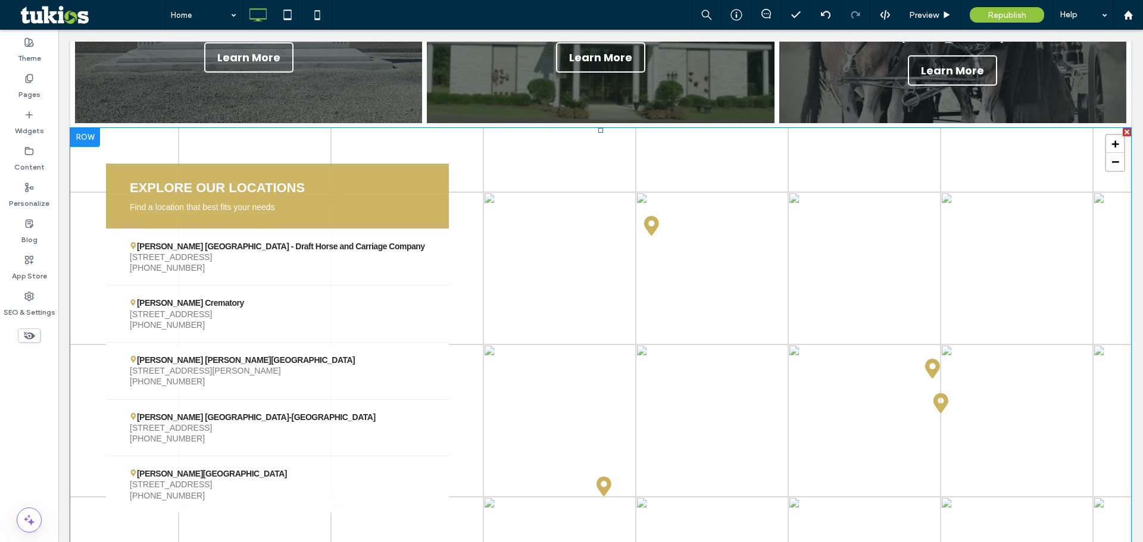
scroll to position [2398, 0]
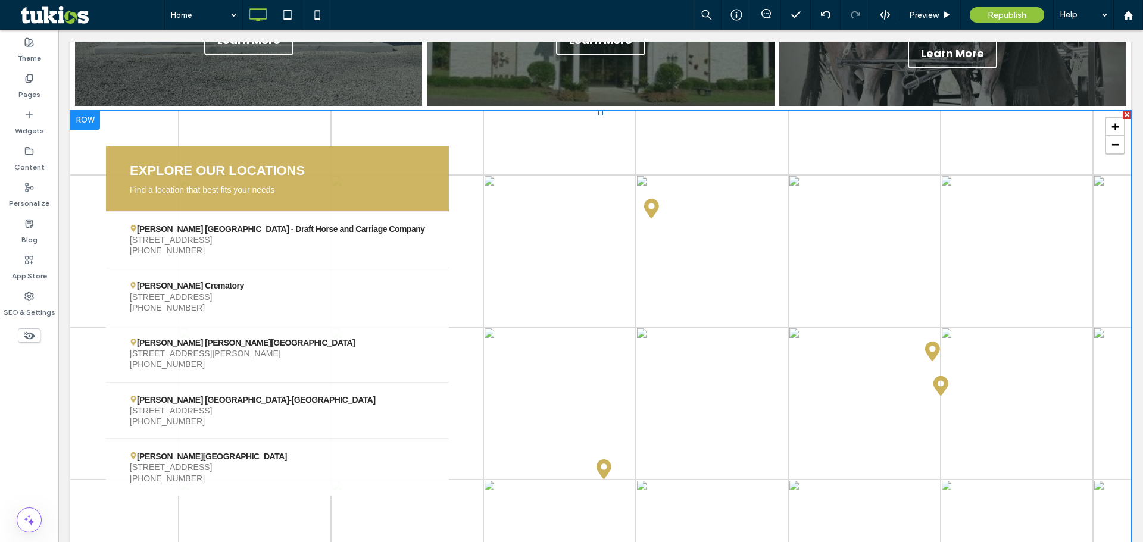
click at [254, 411] on span at bounding box center [600, 349] width 1061 height 476
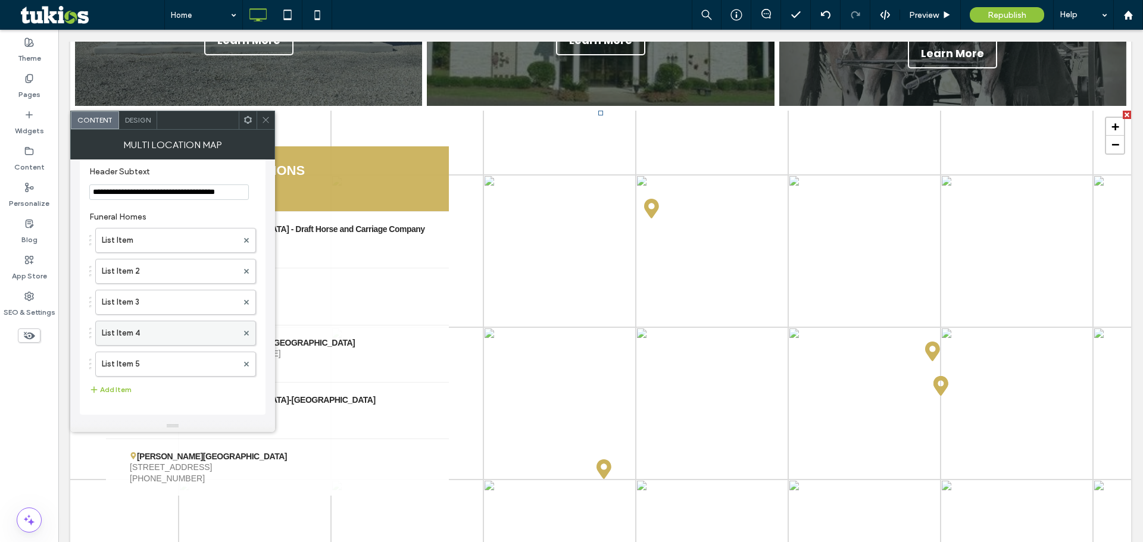
scroll to position [121, 0]
click at [161, 373] on label "List Item 5" at bounding box center [170, 364] width 136 height 24
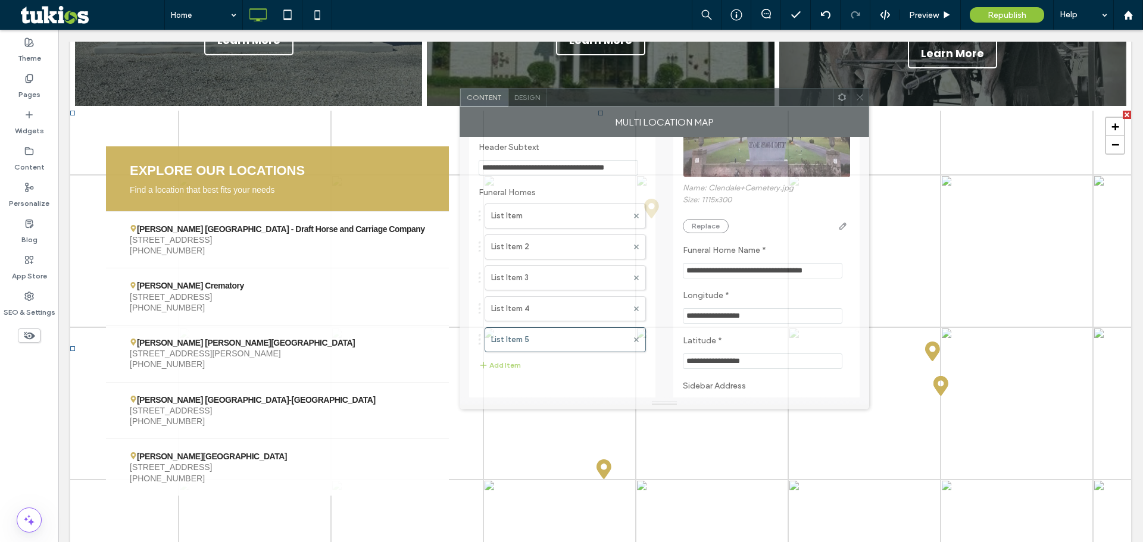
drag, startPoint x: 357, startPoint y: 121, endPoint x: 737, endPoint y: 98, distance: 381.1
click at [737, 98] on div at bounding box center [690, 98] width 286 height 18
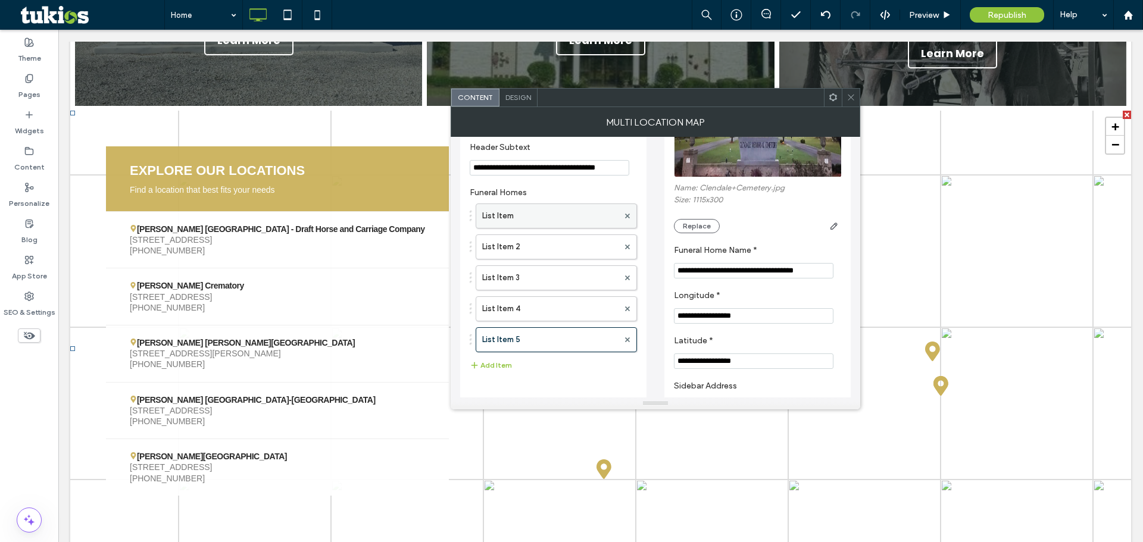
click at [568, 214] on label "List Item" at bounding box center [550, 216] width 136 height 24
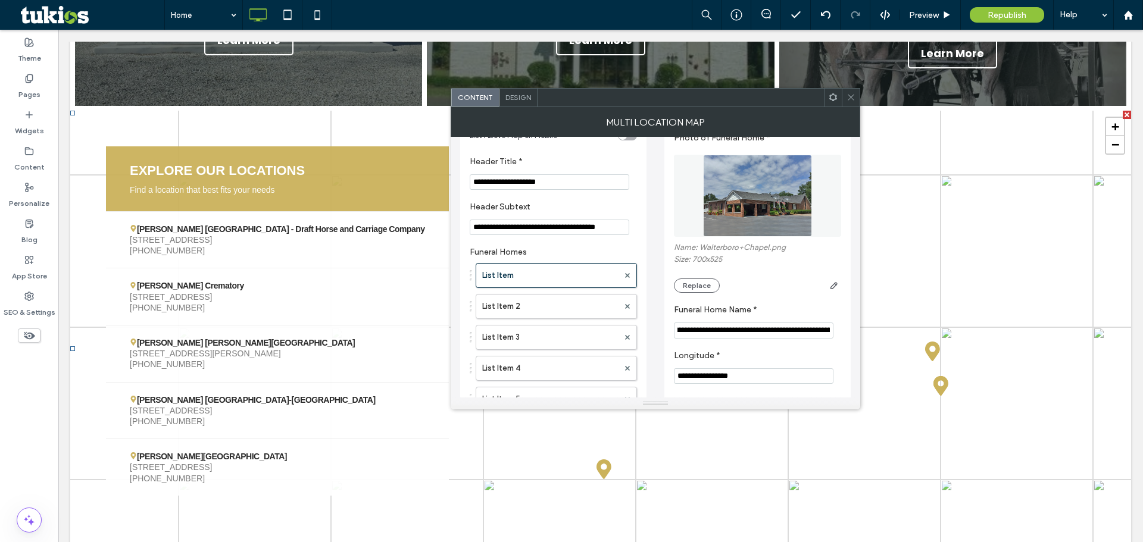
scroll to position [0, 101]
drag, startPoint x: 860, startPoint y: 360, endPoint x: 880, endPoint y: 332, distance: 34.5
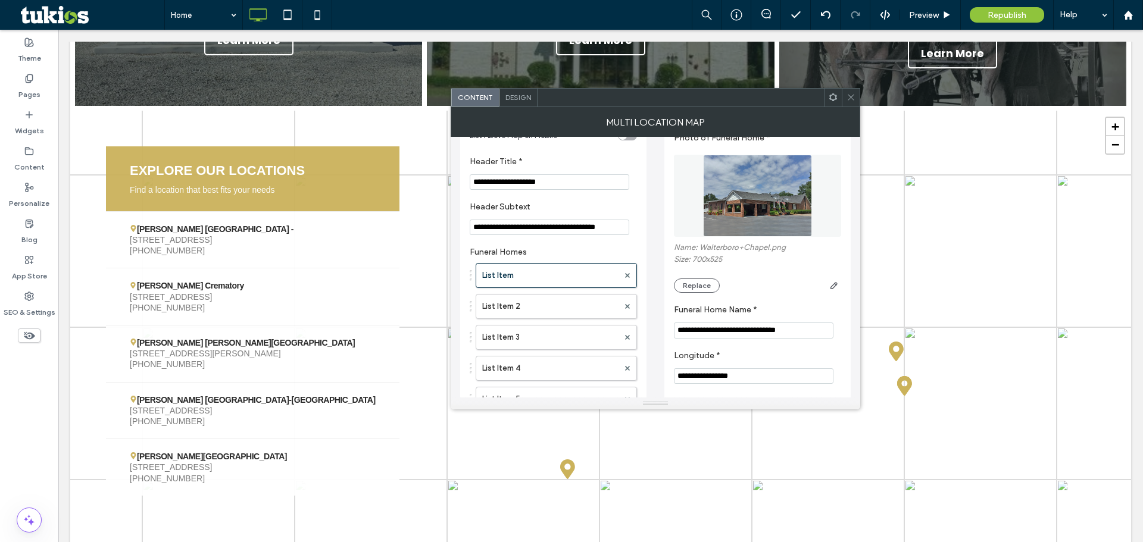
drag, startPoint x: 773, startPoint y: 332, endPoint x: 730, endPoint y: 334, distance: 42.3
click at [730, 334] on input "**********" at bounding box center [754, 331] width 160 height 16
drag, startPoint x: 755, startPoint y: 330, endPoint x: 729, endPoint y: 336, distance: 26.9
click at [729, 336] on input "**********" at bounding box center [754, 331] width 160 height 16
type input "**********"
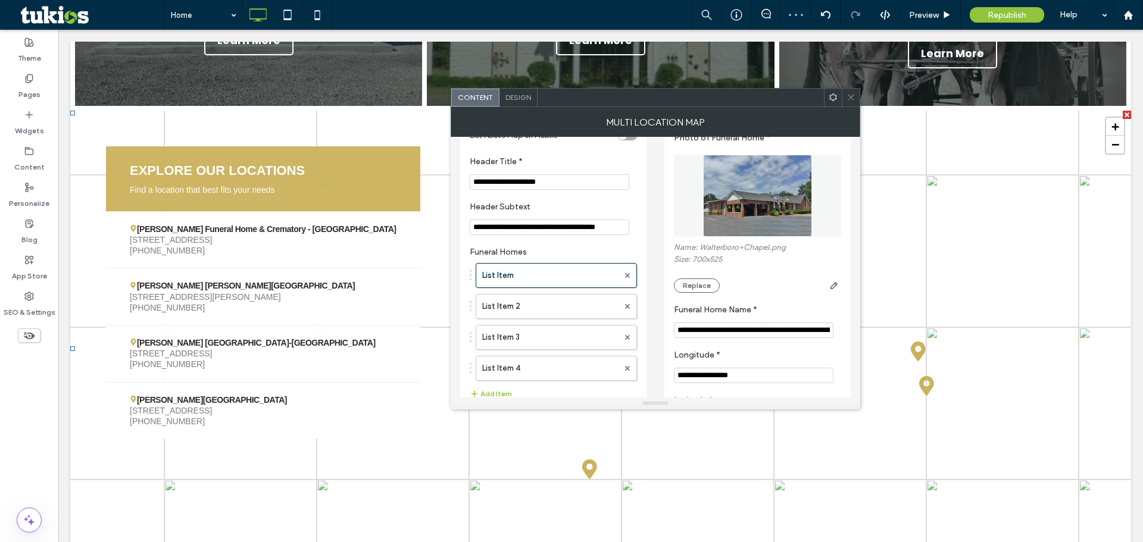
scroll to position [2398, 0]
click at [547, 365] on label "List Item 4" at bounding box center [550, 369] width 136 height 24
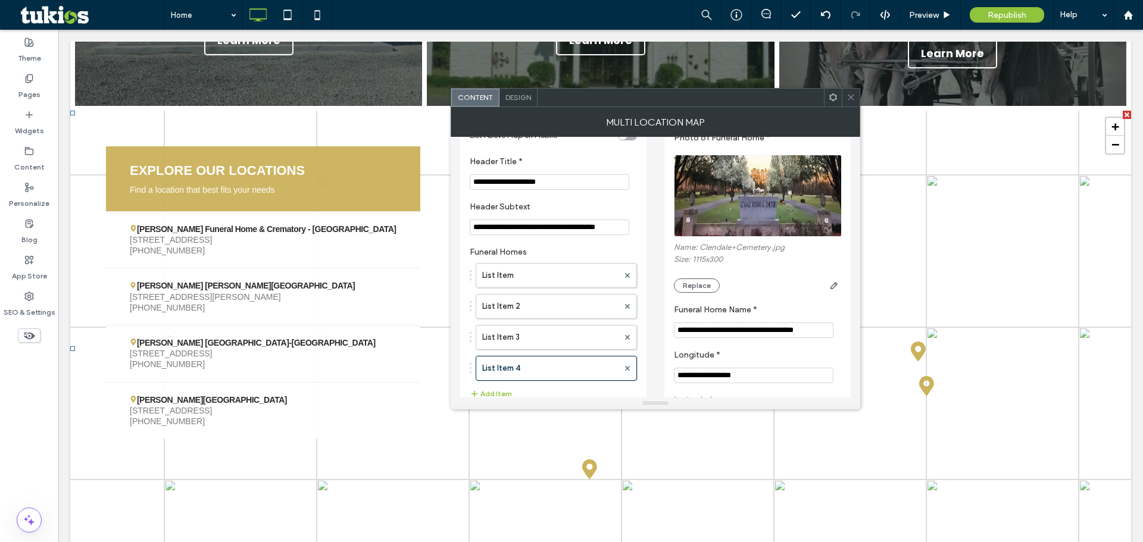
drag, startPoint x: 725, startPoint y: 330, endPoint x: 655, endPoint y: 331, distance: 69.7
click at [656, 331] on div "**********" at bounding box center [655, 442] width 391 height 733
type input "**********"
click at [726, 342] on section "**********" at bounding box center [757, 321] width 167 height 45
click at [850, 96] on use at bounding box center [851, 98] width 6 height 6
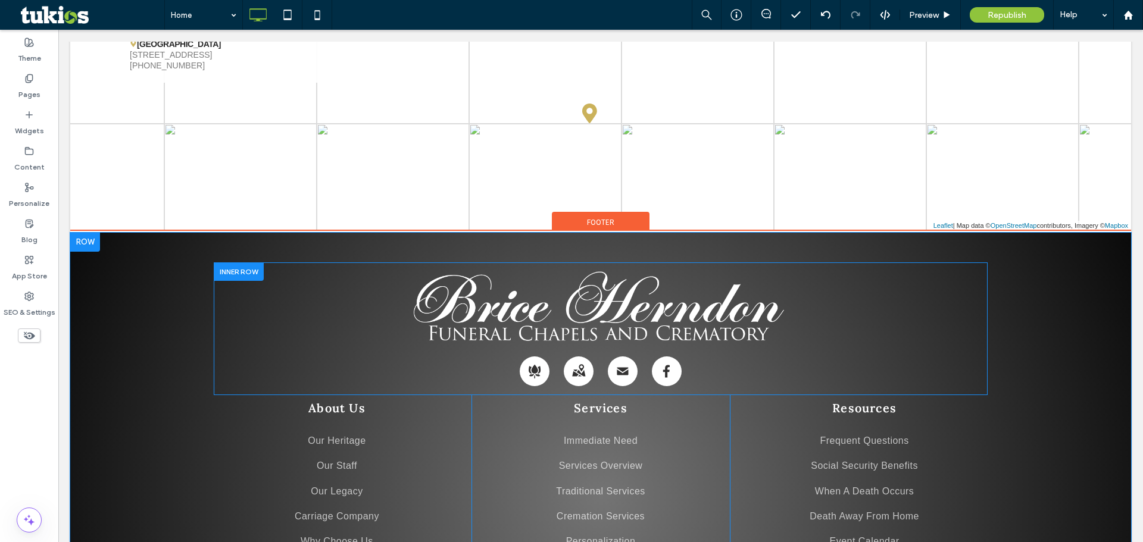
scroll to position [2993, 0]
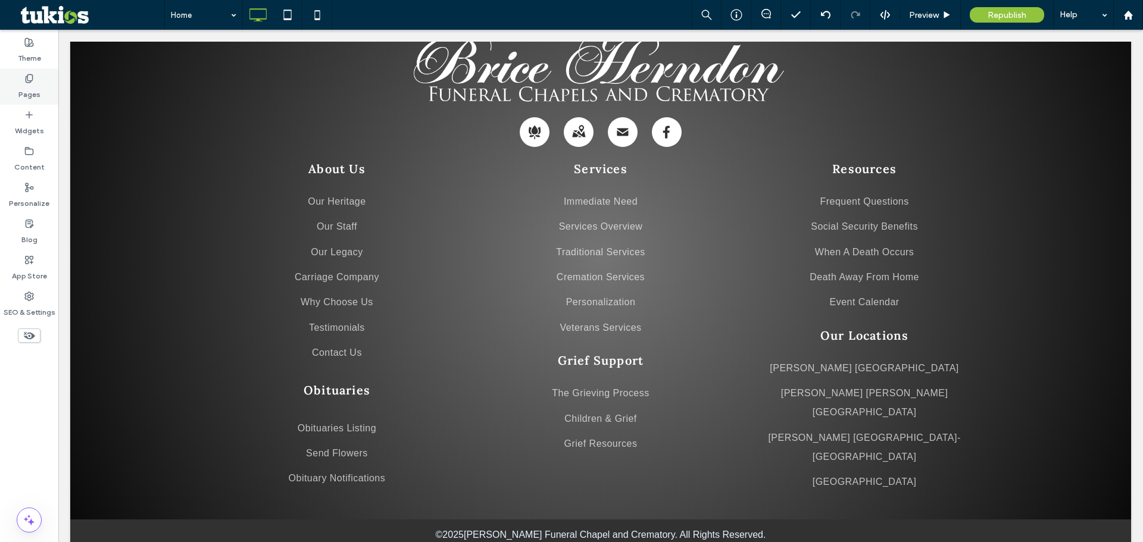
click at [30, 89] on label "Pages" at bounding box center [29, 91] width 22 height 17
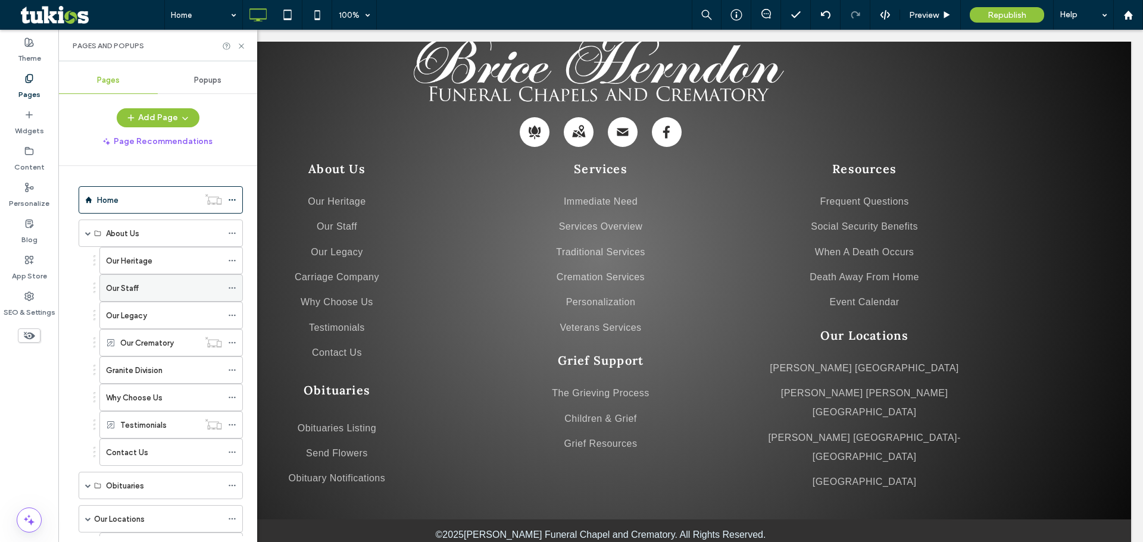
click at [145, 288] on div "Our Staff" at bounding box center [164, 288] width 116 height 13
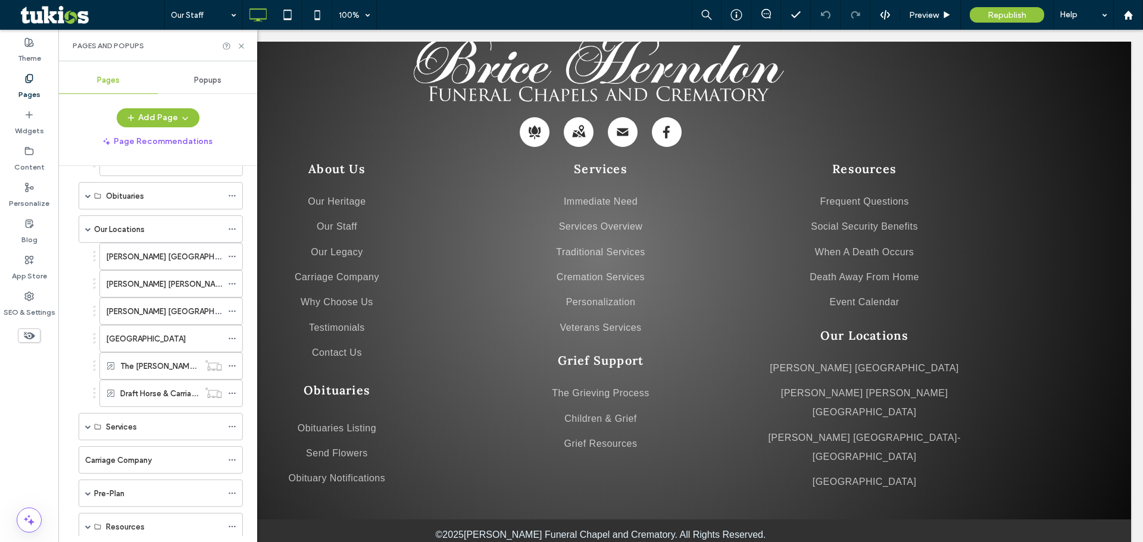
scroll to position [298, 0]
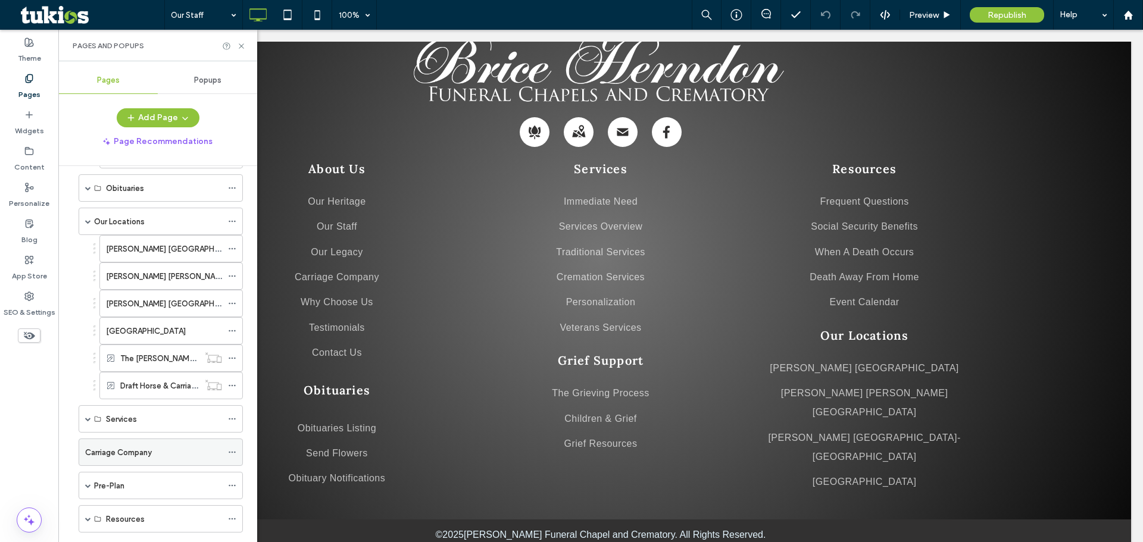
click at [148, 451] on label "Carriage Company" at bounding box center [118, 452] width 67 height 21
click at [242, 45] on use at bounding box center [241, 45] width 5 height 5
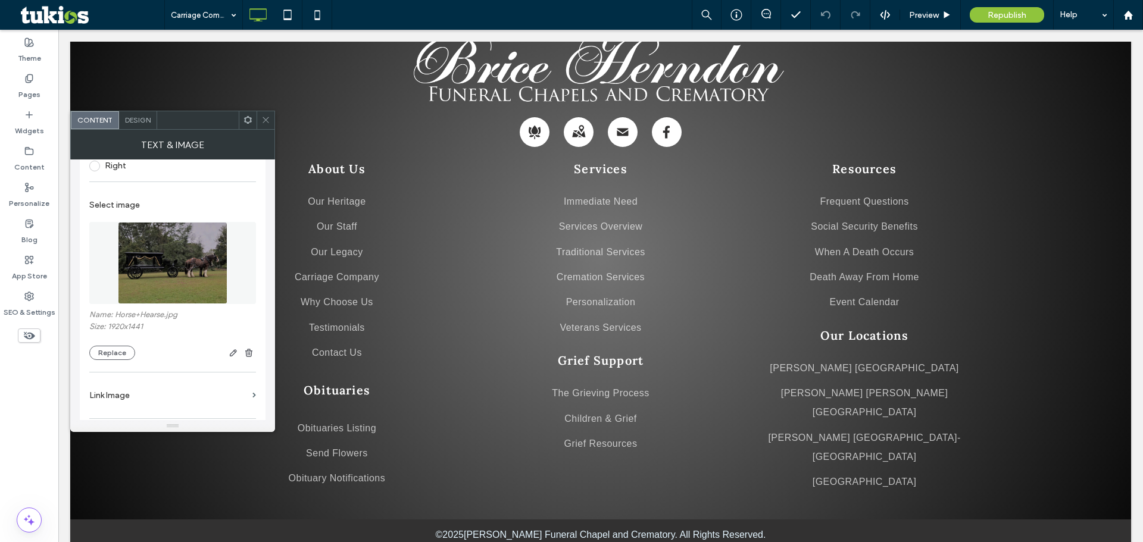
scroll to position [119, 0]
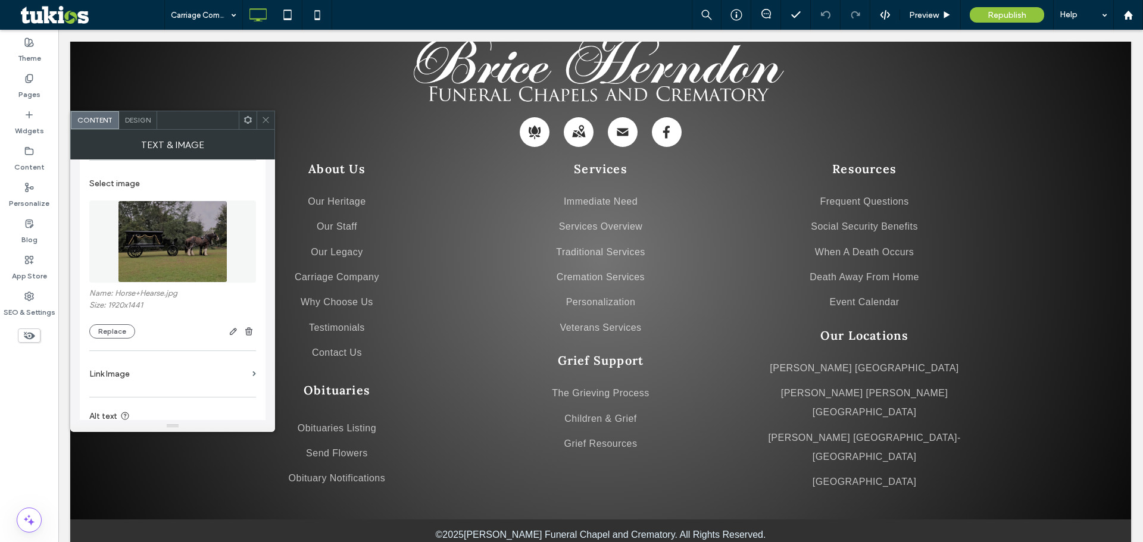
click at [264, 111] on span at bounding box center [265, 120] width 9 height 18
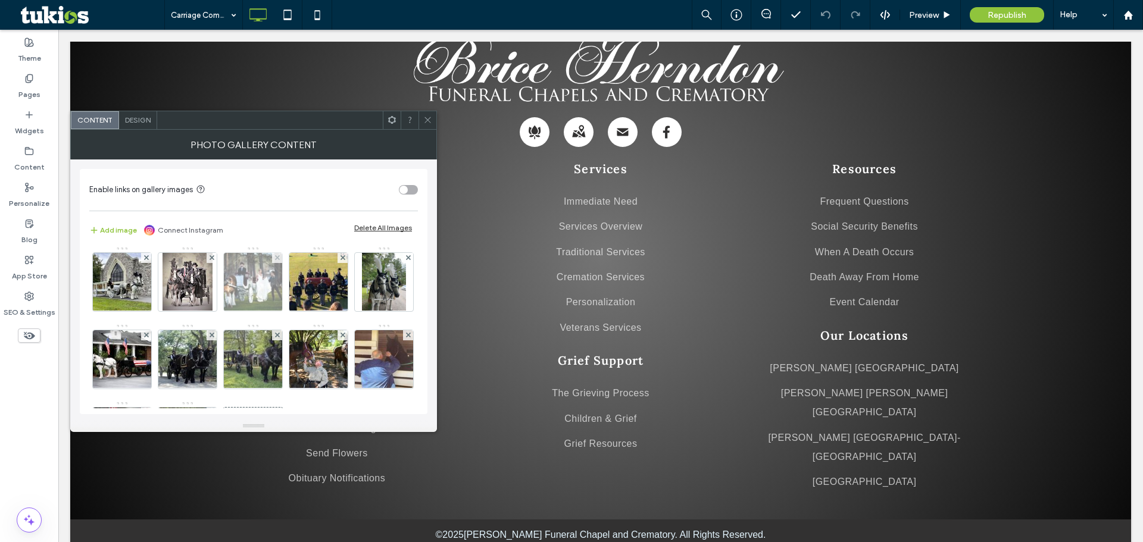
scroll to position [0, 0]
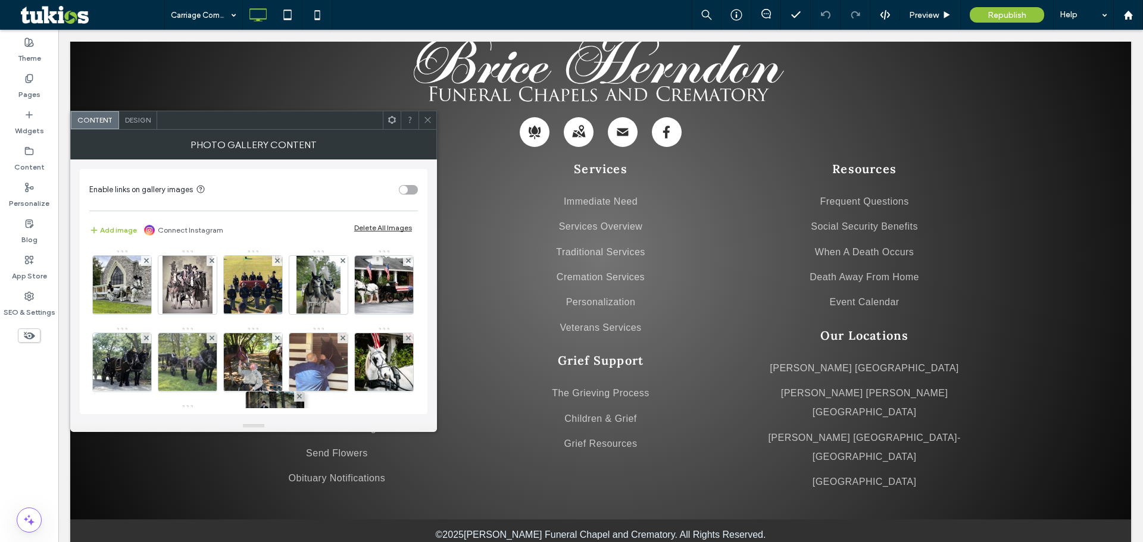
drag, startPoint x: 268, startPoint y: 286, endPoint x: 287, endPoint y: 421, distance: 137.1
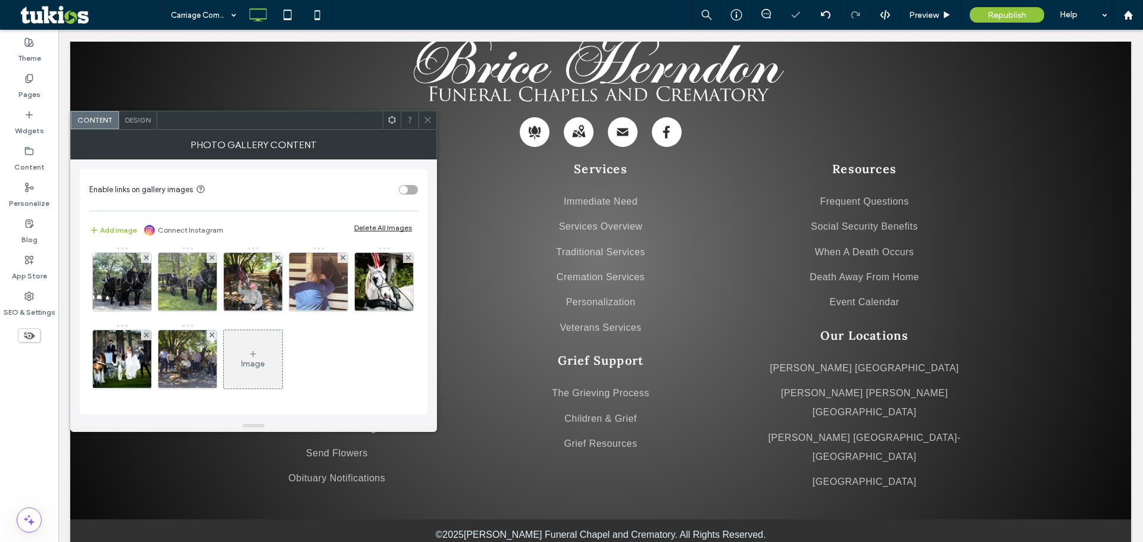
scroll to position [158, 0]
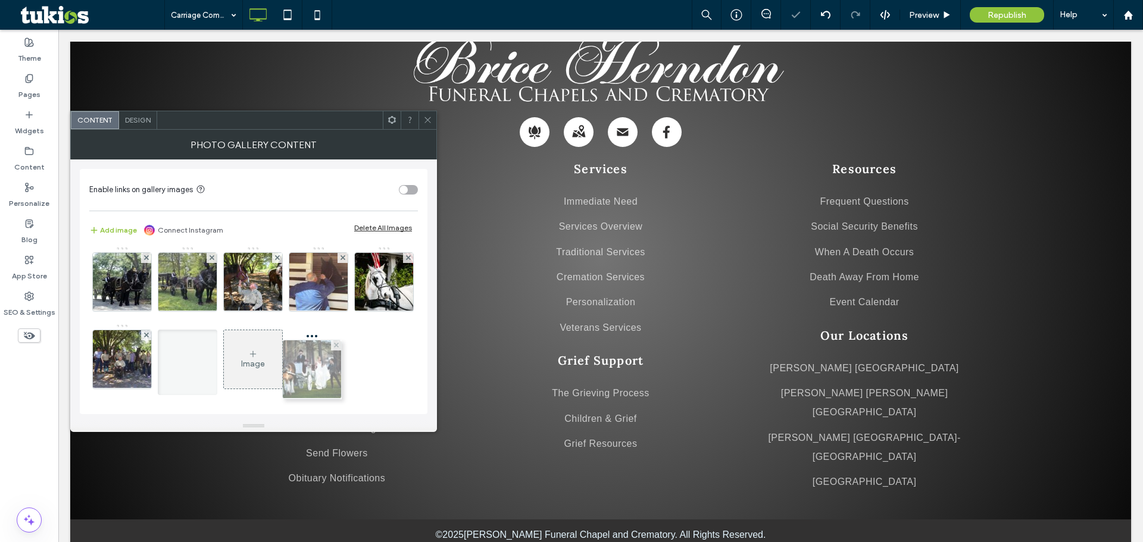
drag, startPoint x: 259, startPoint y: 286, endPoint x: 315, endPoint y: 296, distance: 56.9
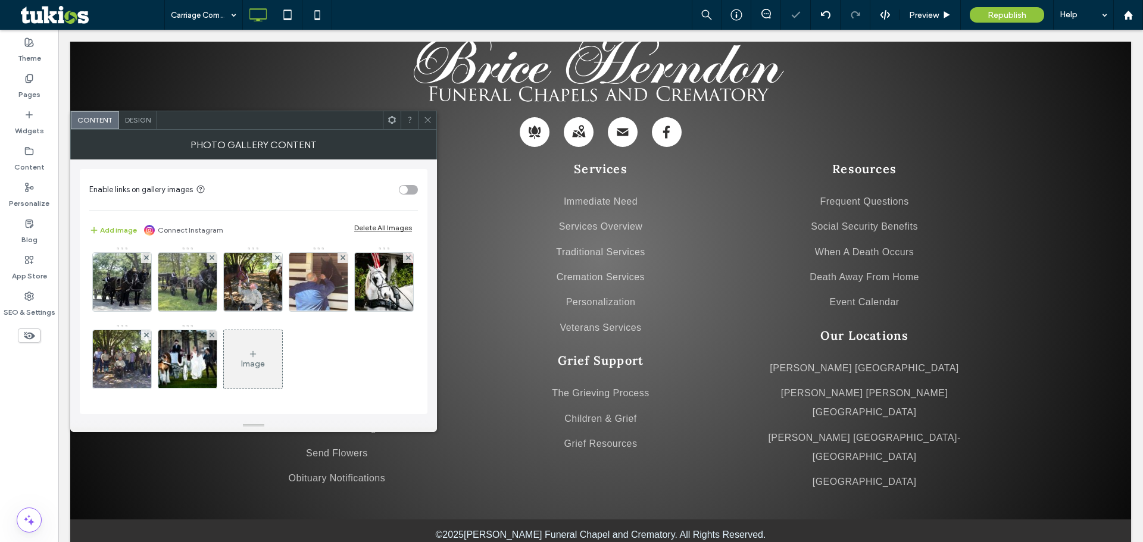
click at [425, 116] on icon at bounding box center [427, 119] width 9 height 9
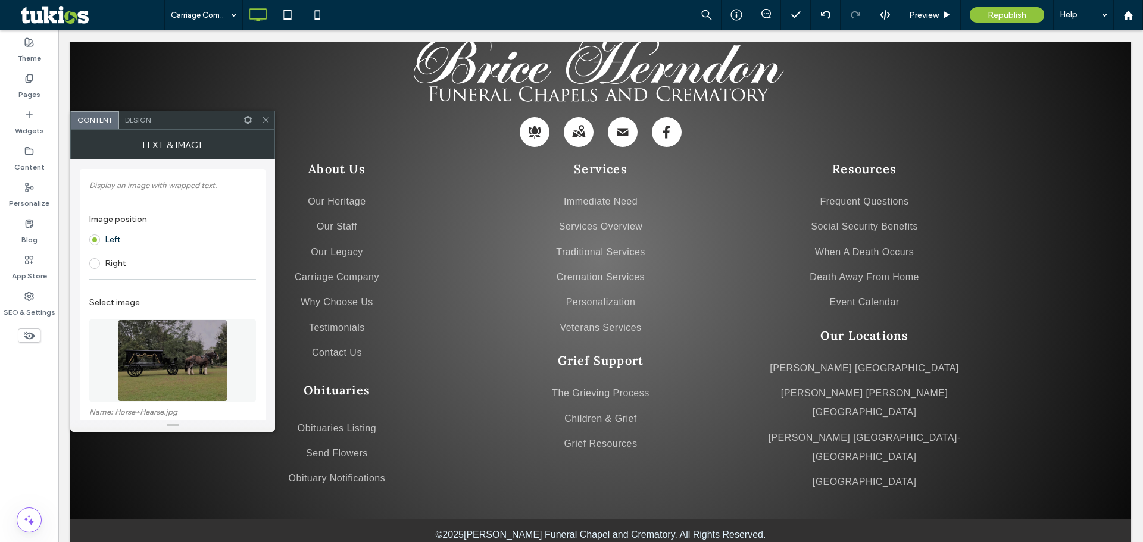
click at [171, 354] on img at bounding box center [172, 361] width 109 height 82
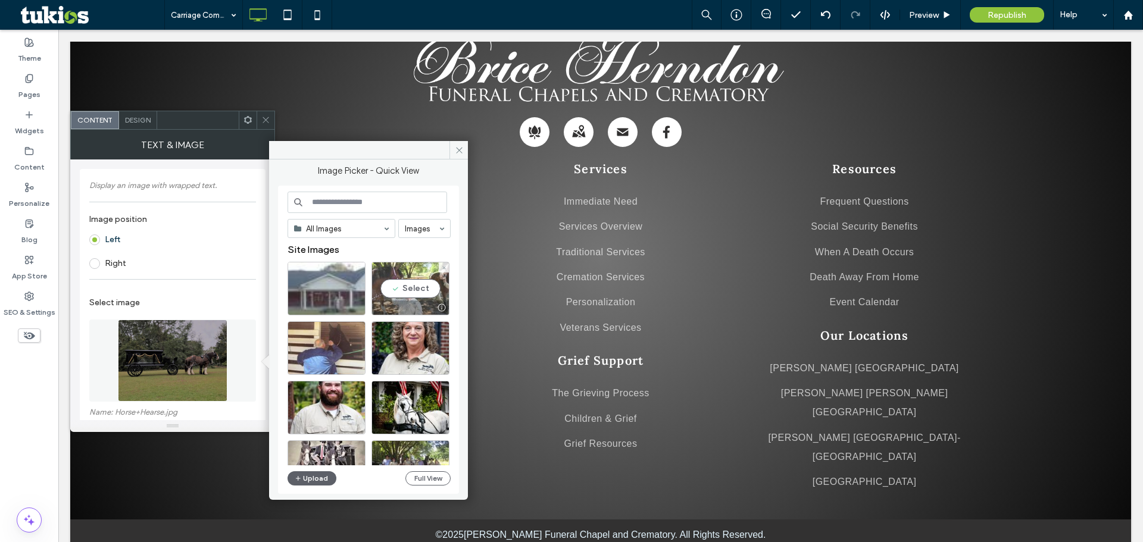
click at [408, 289] on div "Select" at bounding box center [410, 289] width 78 height 54
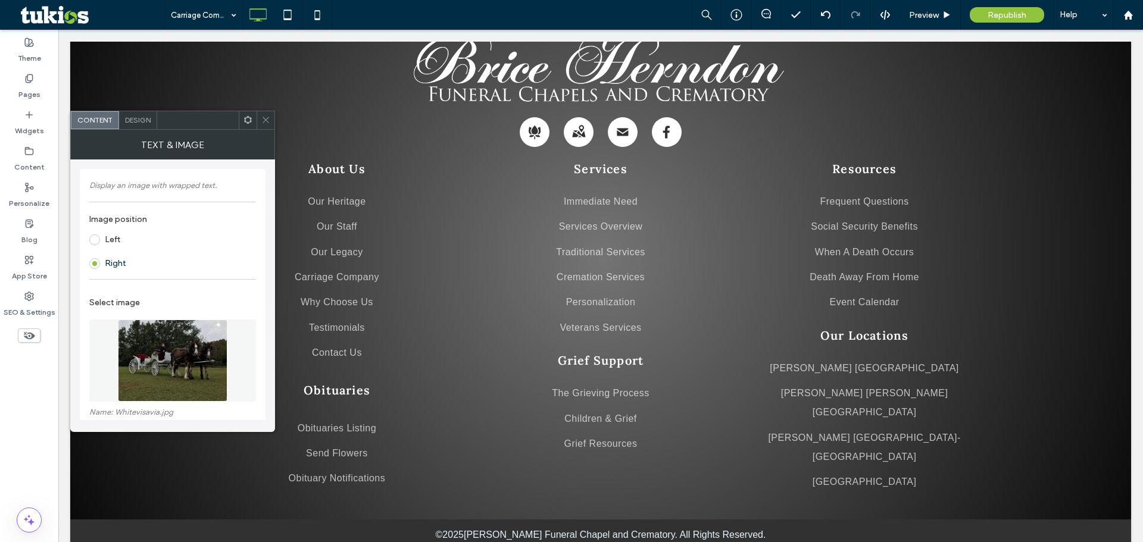
click at [203, 361] on img at bounding box center [172, 361] width 109 height 82
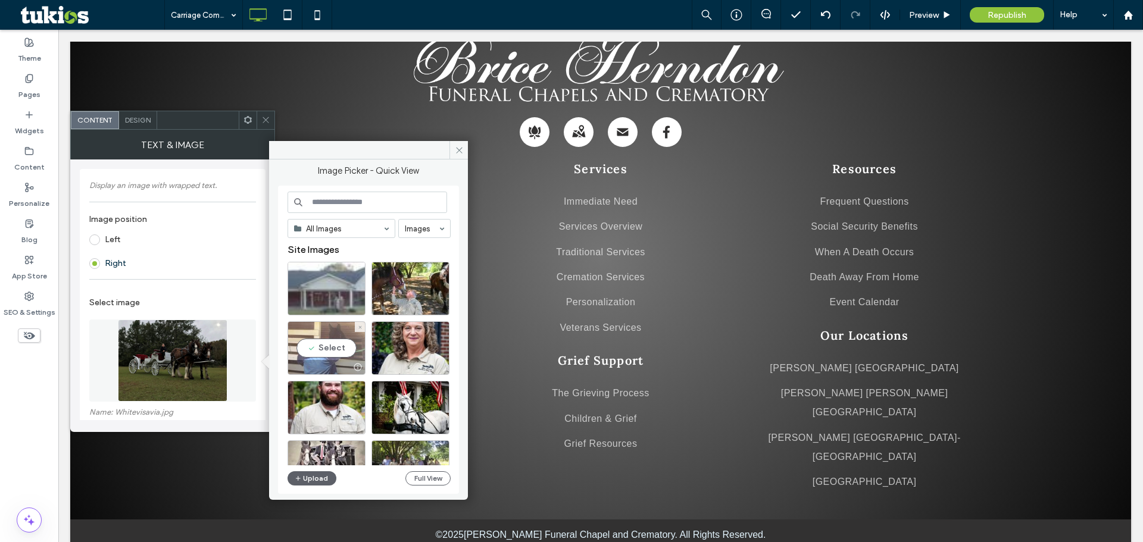
click at [330, 343] on div "Select" at bounding box center [327, 348] width 78 height 54
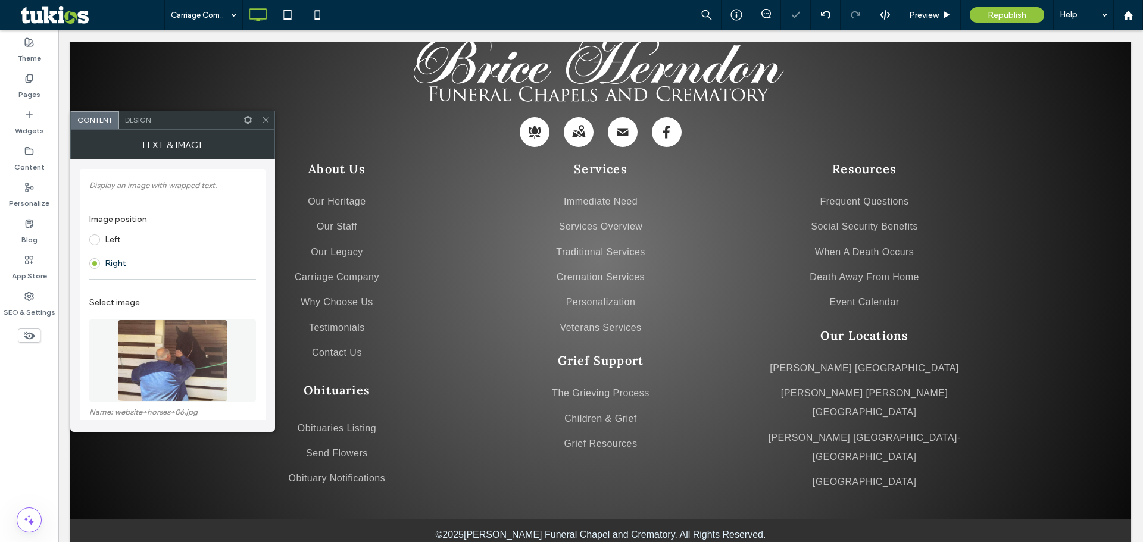
click at [264, 119] on icon at bounding box center [265, 119] width 9 height 9
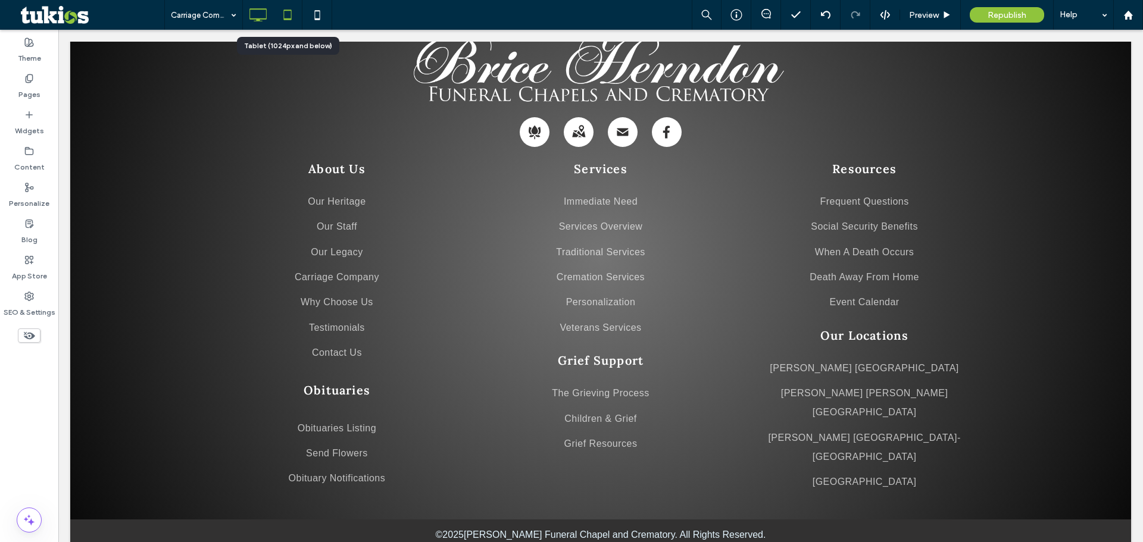
click at [286, 13] on icon at bounding box center [288, 15] width 24 height 24
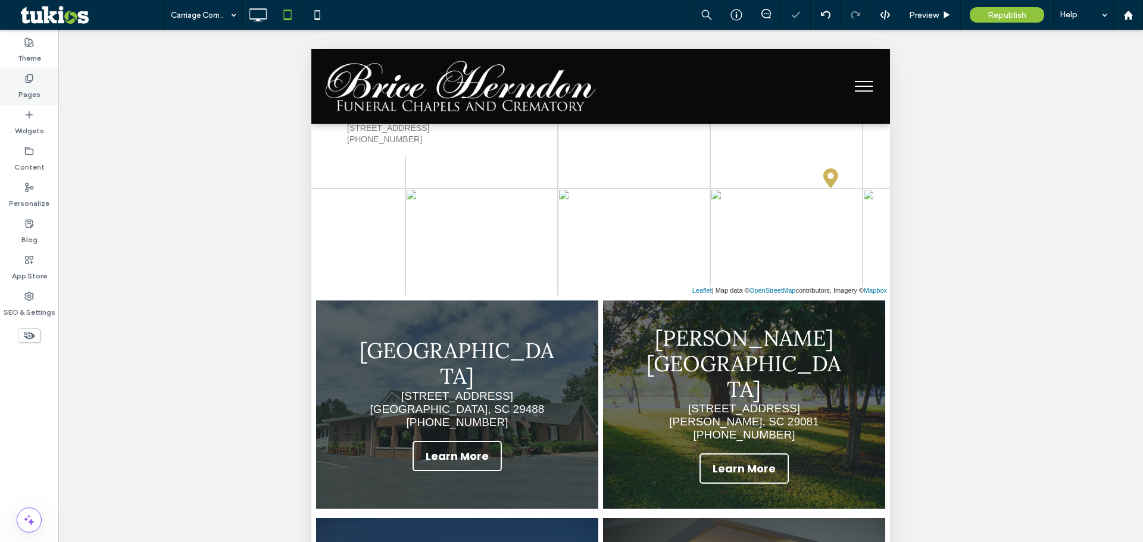
click at [35, 79] on div "Pages" at bounding box center [29, 86] width 58 height 36
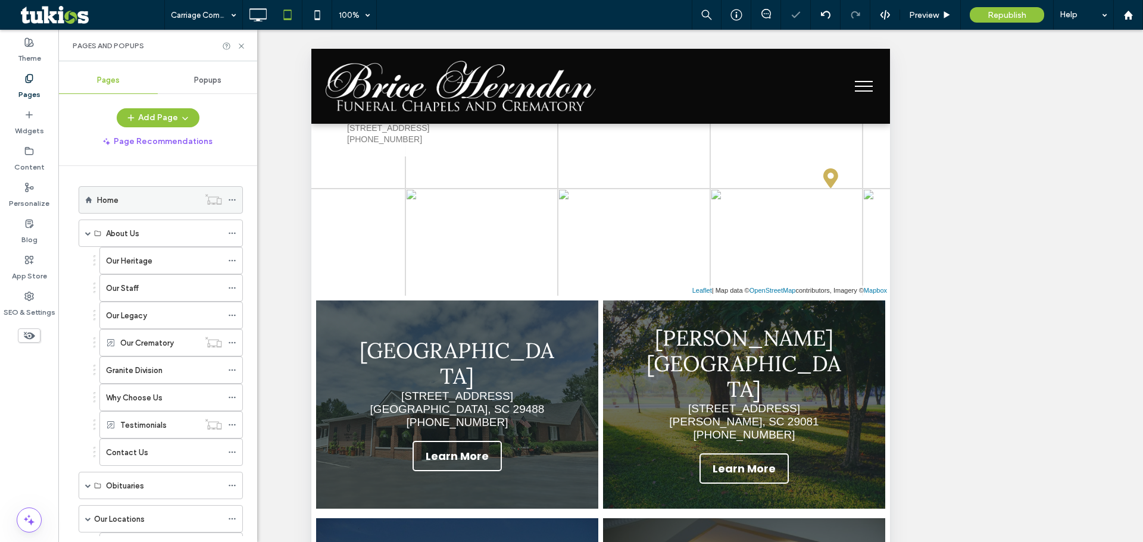
click at [123, 203] on div "Home" at bounding box center [148, 200] width 102 height 13
click at [241, 46] on use at bounding box center [241, 45] width 5 height 5
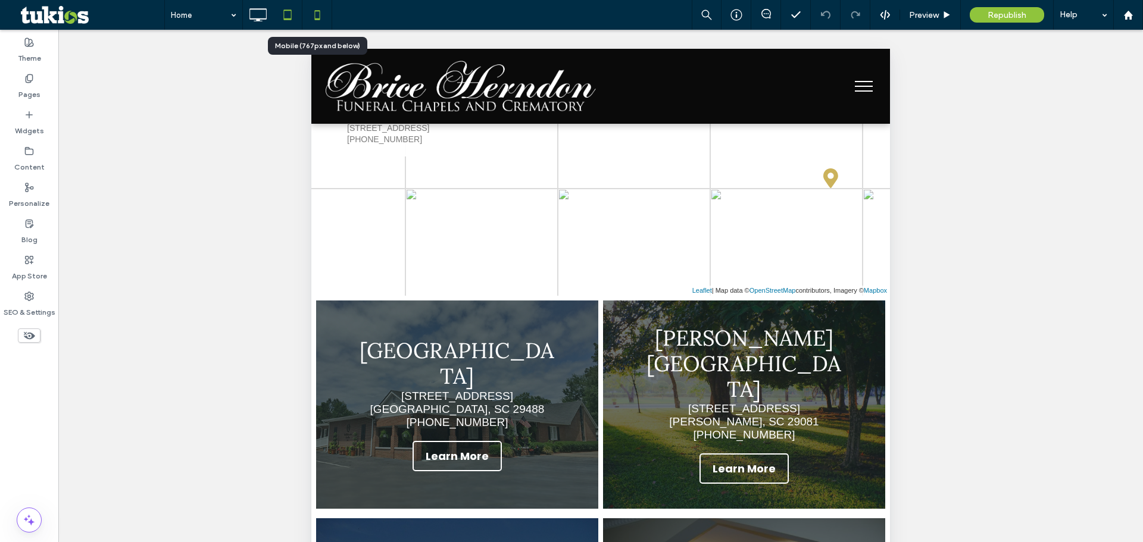
click at [327, 15] on icon at bounding box center [317, 15] width 24 height 24
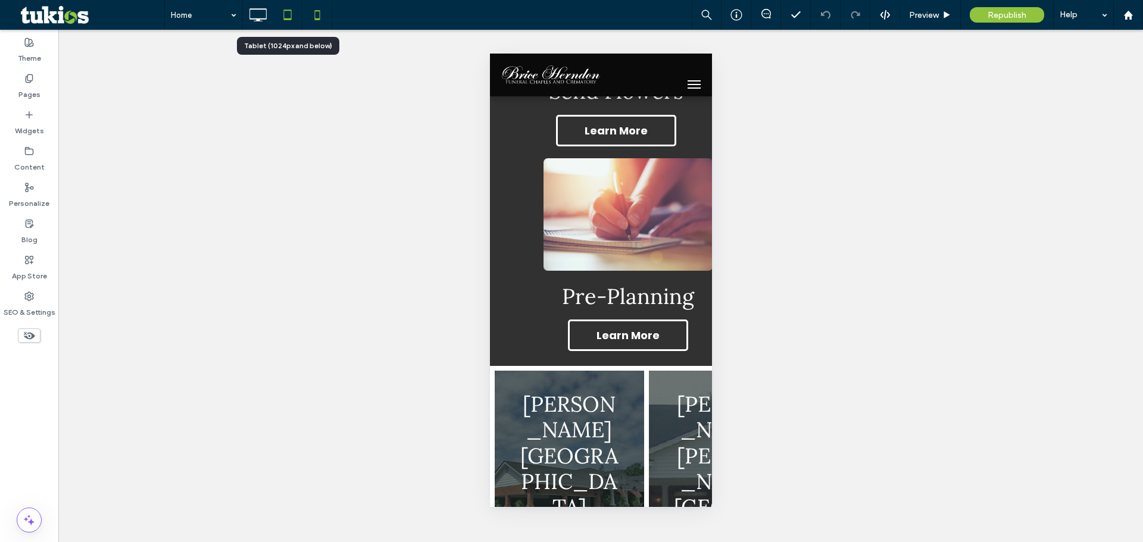
click at [293, 14] on icon at bounding box center [288, 15] width 24 height 24
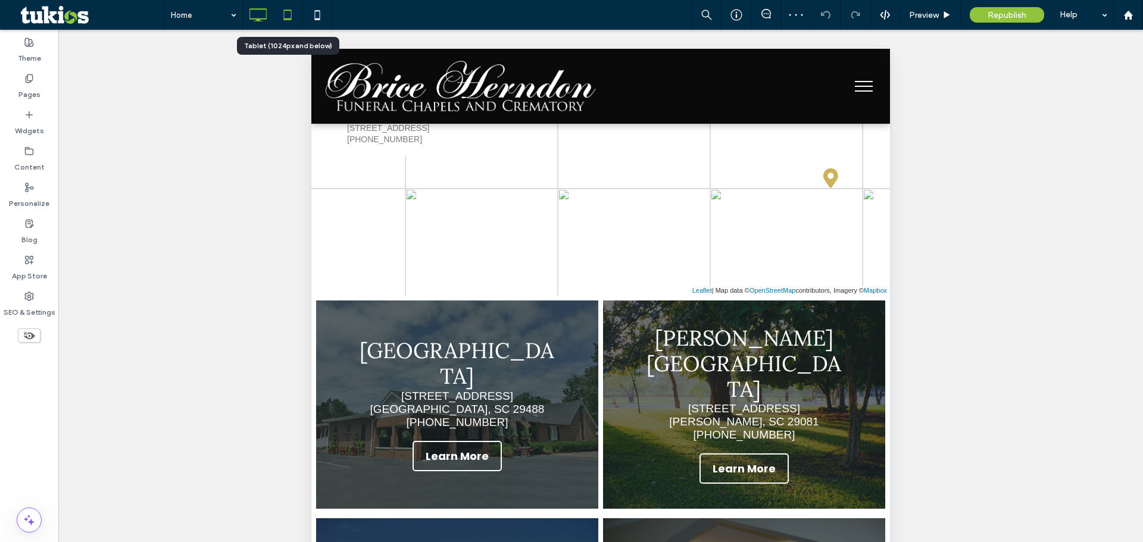
click at [268, 17] on icon at bounding box center [258, 15] width 24 height 24
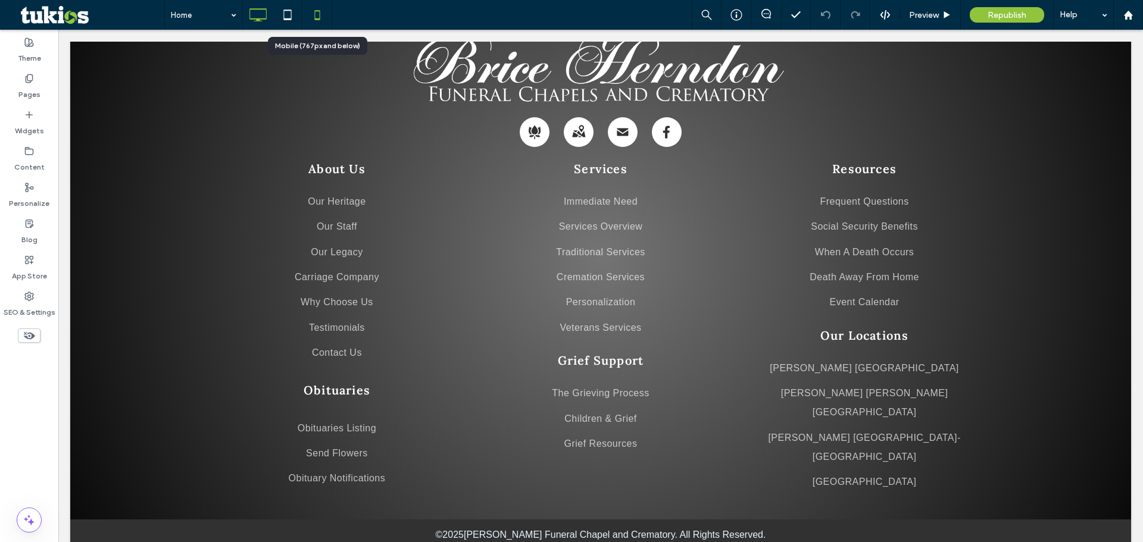
click at [309, 15] on icon at bounding box center [317, 15] width 24 height 24
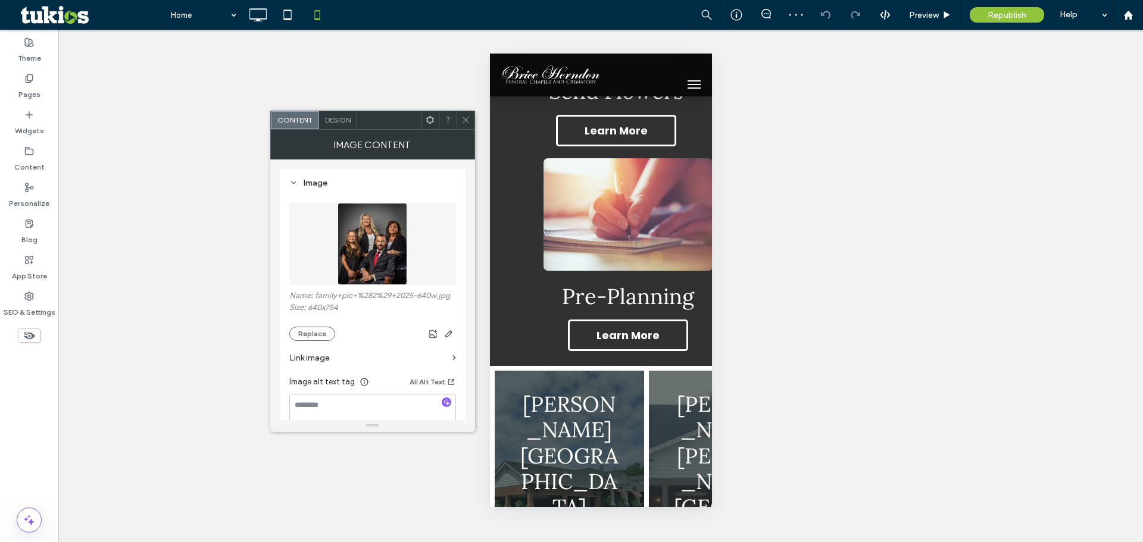
click at [466, 125] on span at bounding box center [465, 120] width 9 height 18
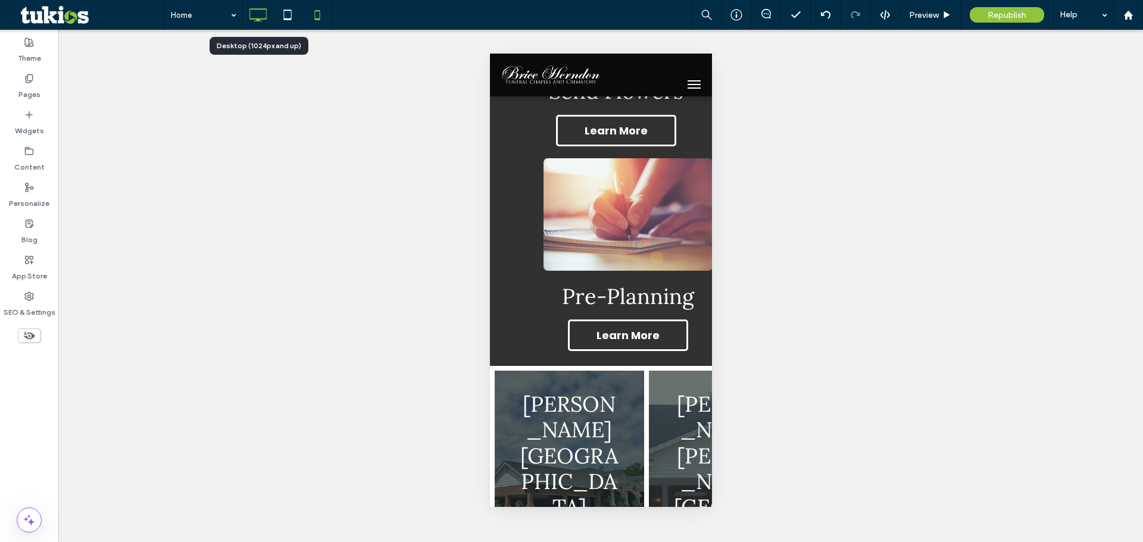
click at [261, 22] on icon at bounding box center [258, 15] width 24 height 24
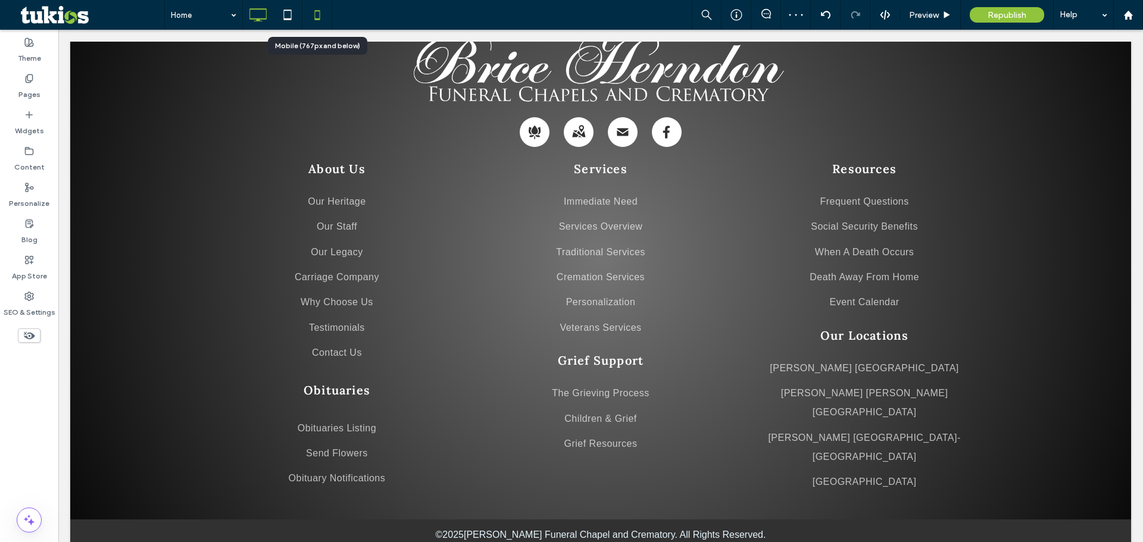
click at [312, 14] on icon at bounding box center [317, 15] width 24 height 24
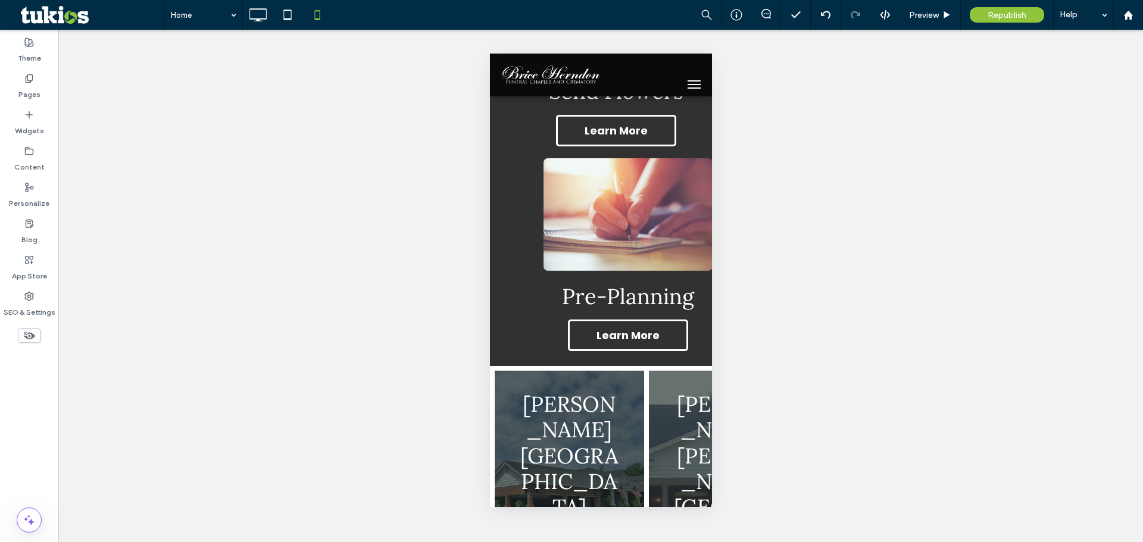
drag, startPoint x: 886, startPoint y: 254, endPoint x: 817, endPoint y: 213, distance: 80.4
click at [886, 254] on div "Unhide? Yes Unhide? Yes Unhide? Yes Unhide? Yes Unhide? Yes Unhide? Yes Unhide?…" at bounding box center [600, 286] width 1085 height 513
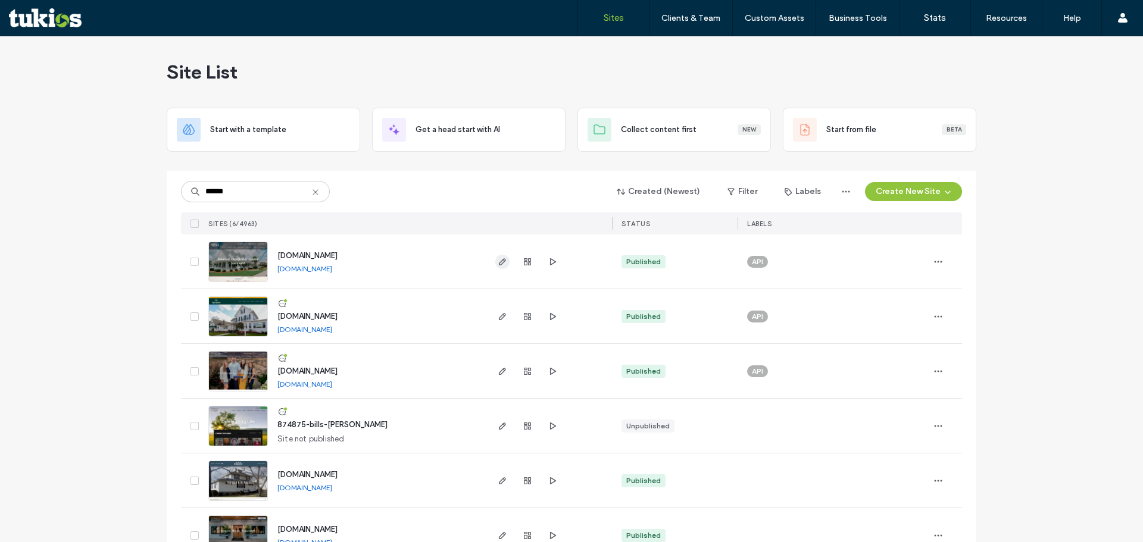
type input "******"
click at [501, 266] on icon "button" at bounding box center [503, 262] width 10 height 10
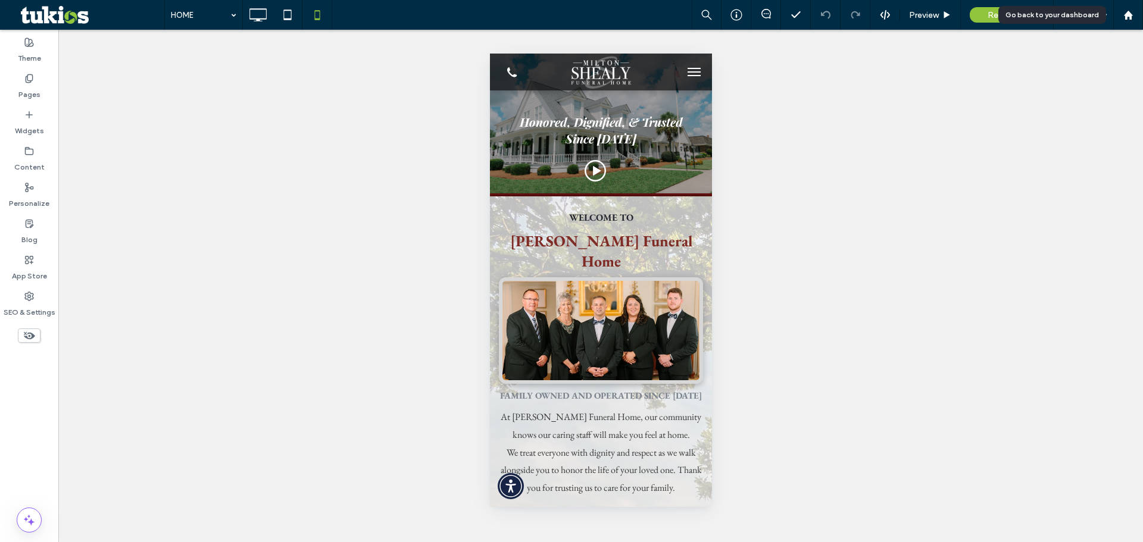
drag, startPoint x: 1135, startPoint y: 13, endPoint x: 1083, endPoint y: 67, distance: 75.4
click at [1135, 13] on div at bounding box center [1128, 15] width 29 height 10
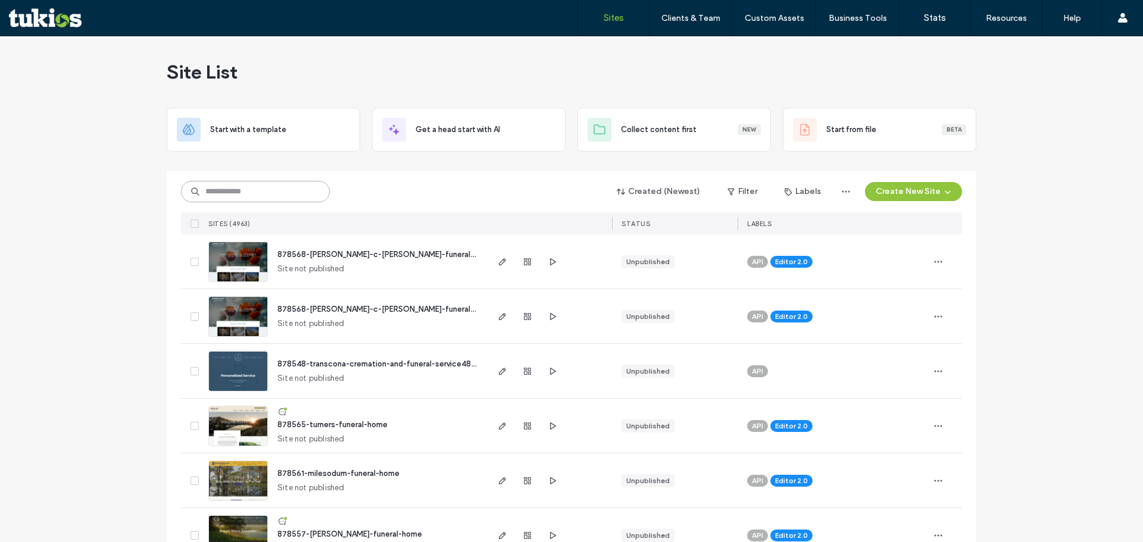
click at [283, 196] on input at bounding box center [255, 191] width 149 height 21
type input "*"
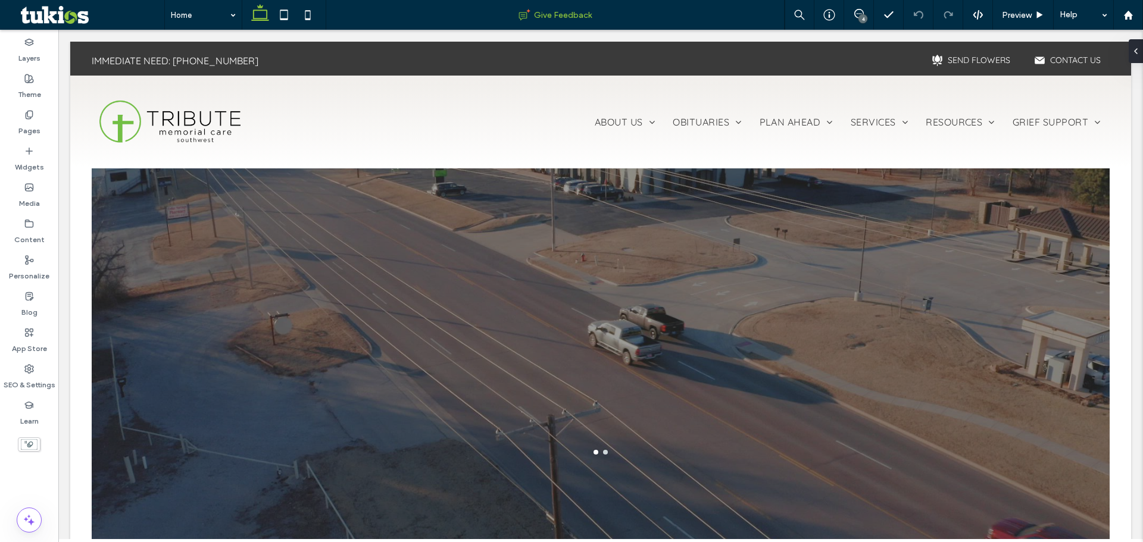
click at [700, 18] on div "Give Feedback" at bounding box center [555, 15] width 458 height 12
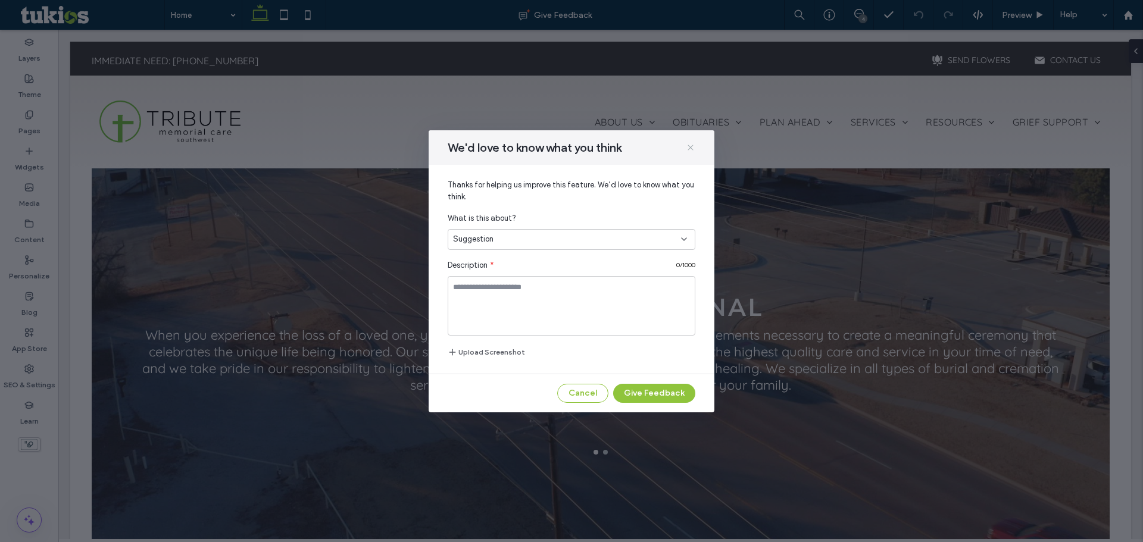
click at [687, 144] on icon at bounding box center [691, 148] width 10 height 10
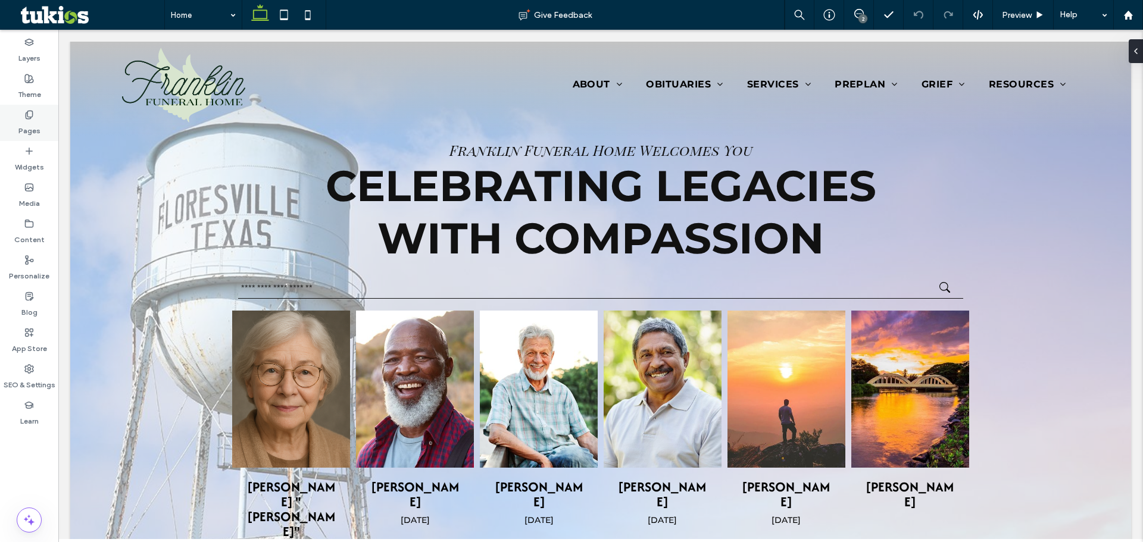
click at [32, 118] on icon at bounding box center [29, 115] width 10 height 10
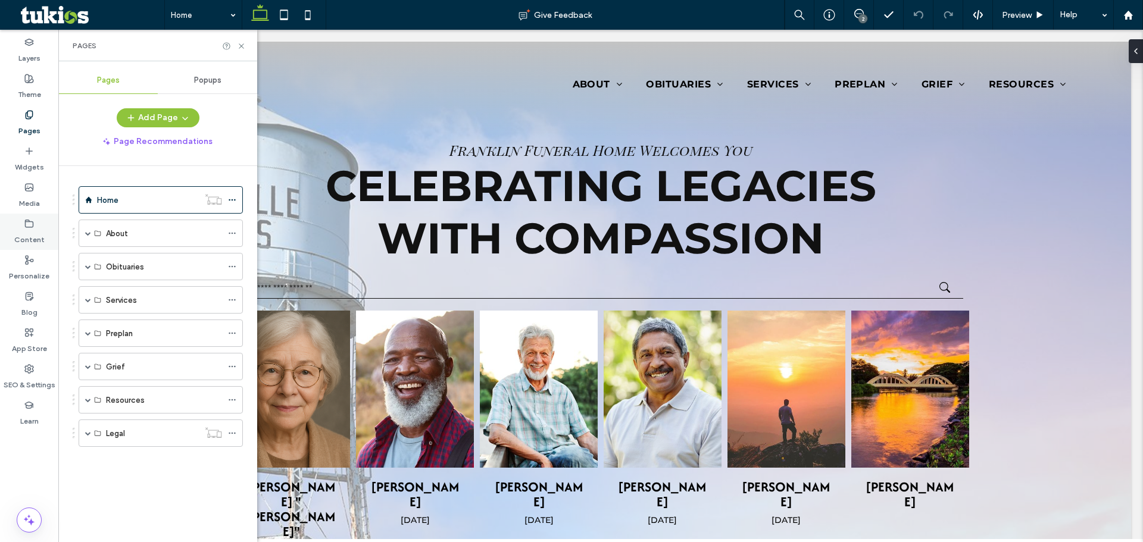
click at [27, 231] on label "Content" at bounding box center [29, 237] width 30 height 17
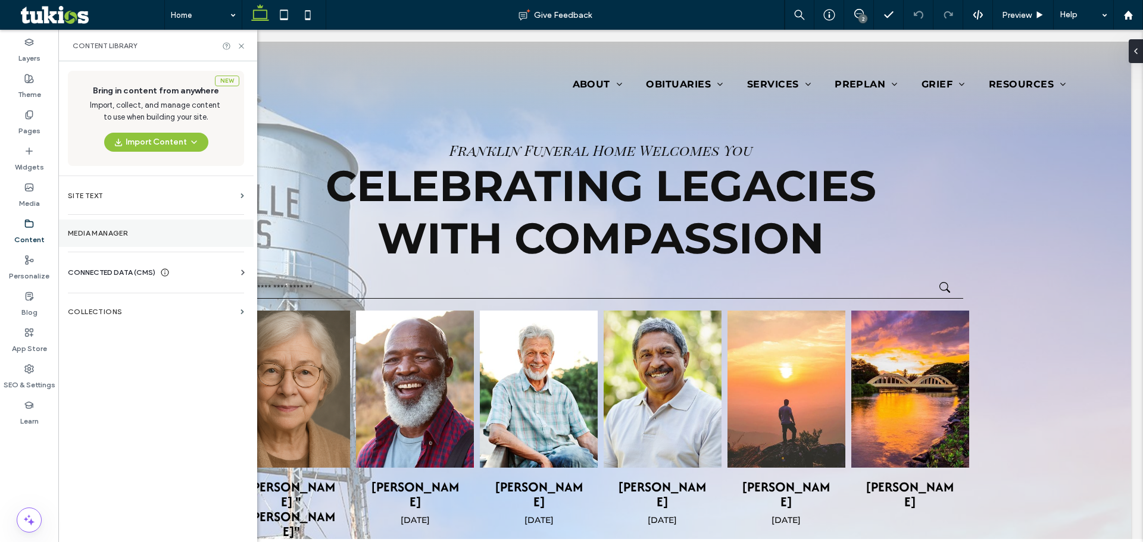
click at [135, 238] on section "Media Manager" at bounding box center [155, 233] width 195 height 27
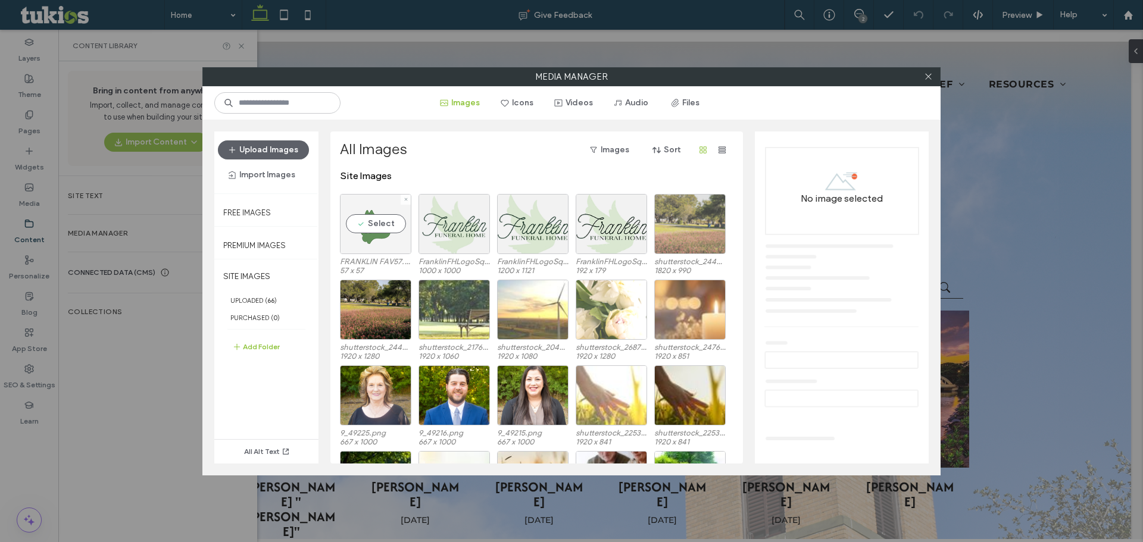
click at [377, 226] on div "Select" at bounding box center [375, 224] width 71 height 60
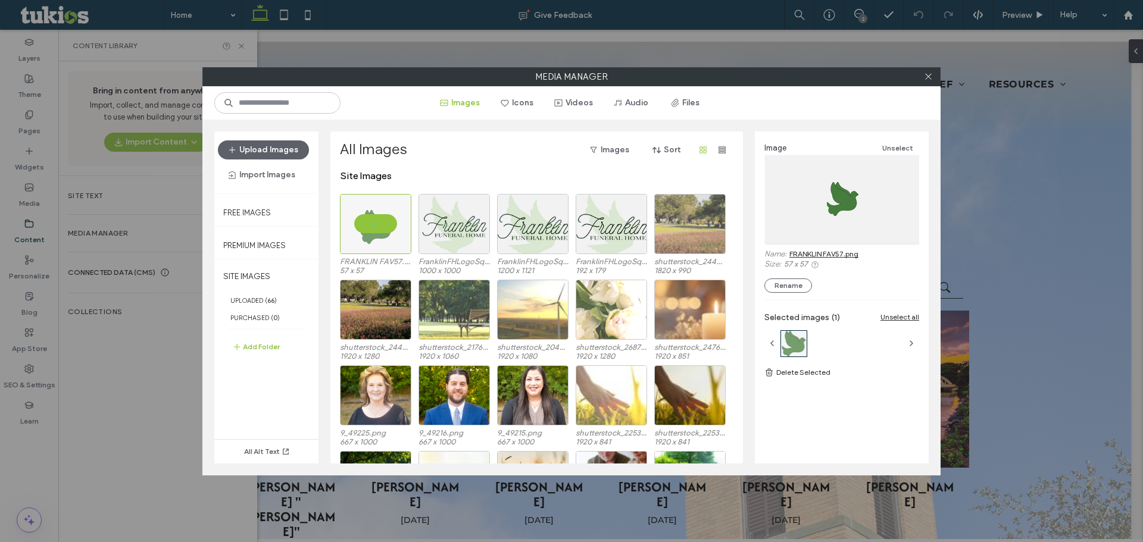
click at [826, 252] on link "FRANKLIN FAV57.png" at bounding box center [823, 253] width 69 height 9
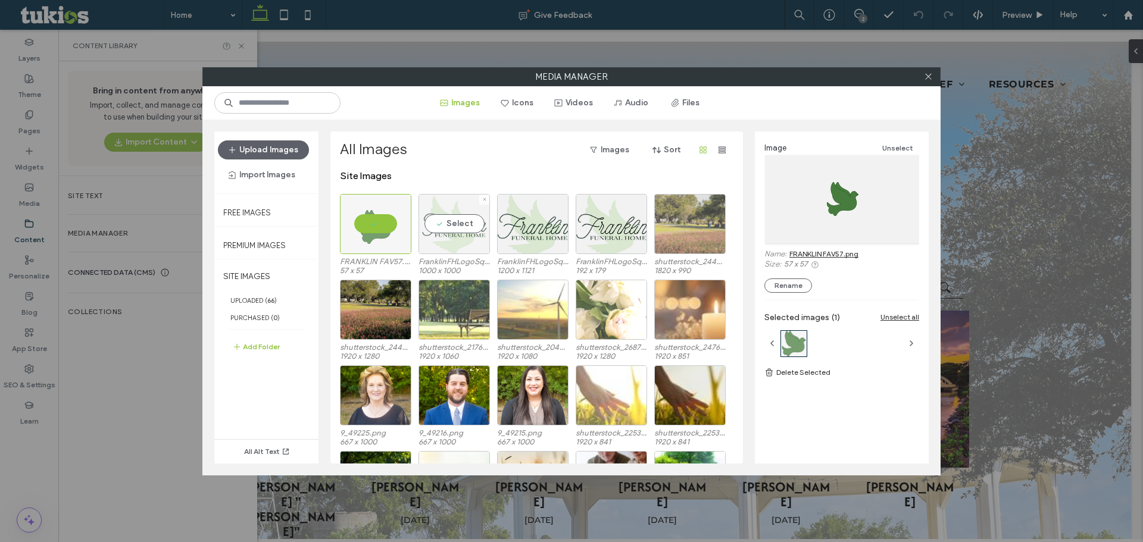
click at [440, 236] on div "Select" at bounding box center [454, 224] width 71 height 60
click at [524, 236] on div "Select" at bounding box center [532, 224] width 71 height 60
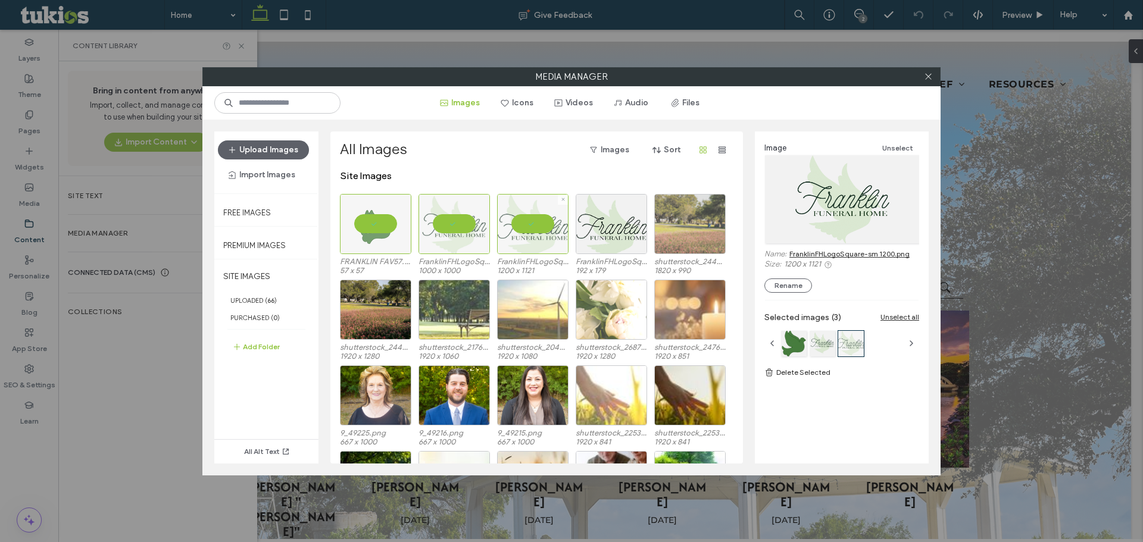
click at [565, 237] on div at bounding box center [532, 224] width 71 height 60
click at [483, 234] on div at bounding box center [454, 224] width 71 height 60
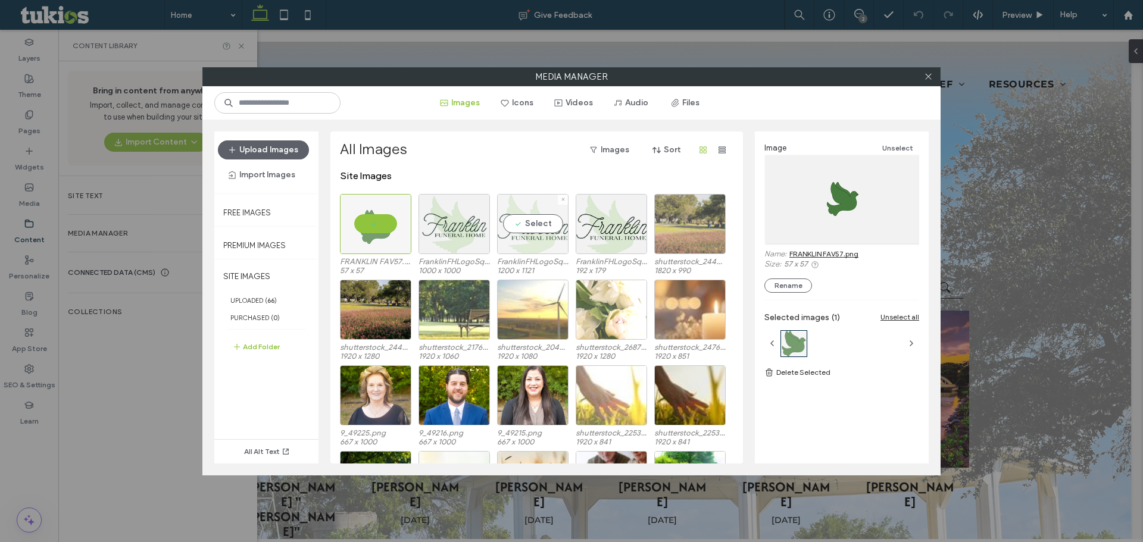
click at [524, 236] on div "Select" at bounding box center [532, 224] width 71 height 60
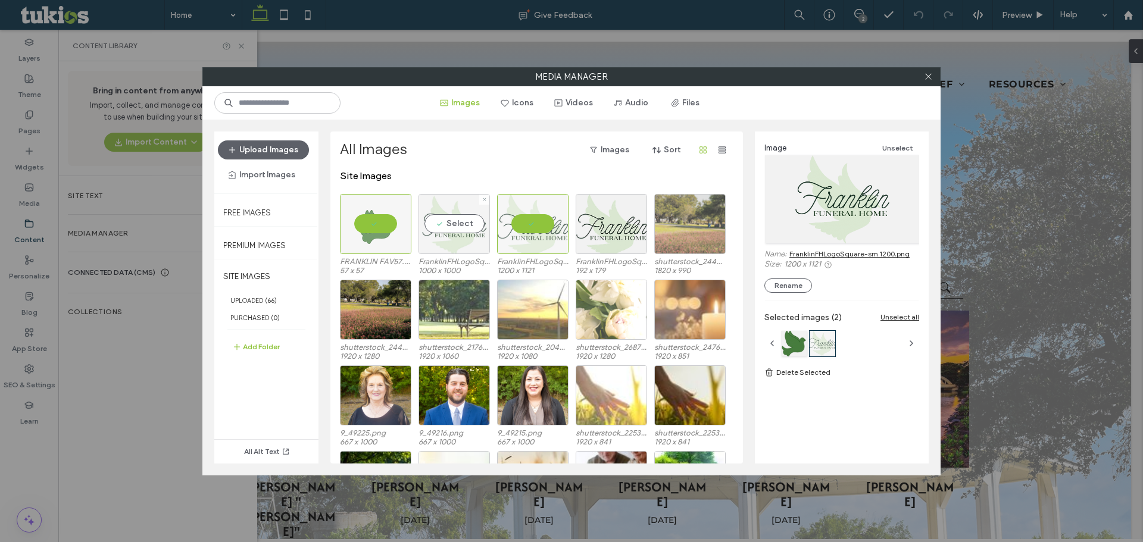
click at [456, 230] on div "Select" at bounding box center [454, 224] width 71 height 60
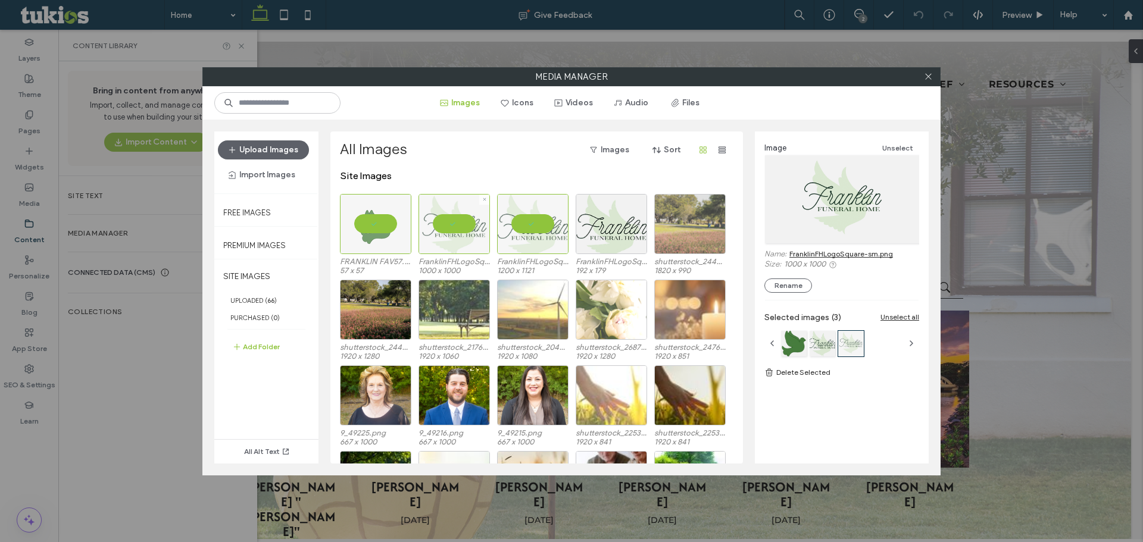
click at [497, 229] on div "FRANKLIN FAV57.png 57 x 57 FranklinFHLogoSquare-sm.png 1000 x 1000 FranklinFHLo…" at bounding box center [540, 237] width 400 height 86
click at [516, 232] on div at bounding box center [532, 224] width 71 height 60
click at [522, 224] on div "Select" at bounding box center [532, 224] width 71 height 60
click at [822, 254] on link "FranklinFHLogoSquare-sm 1200.png" at bounding box center [849, 253] width 120 height 9
